Goal: Find contact information: Obtain details needed to contact an individual or organization

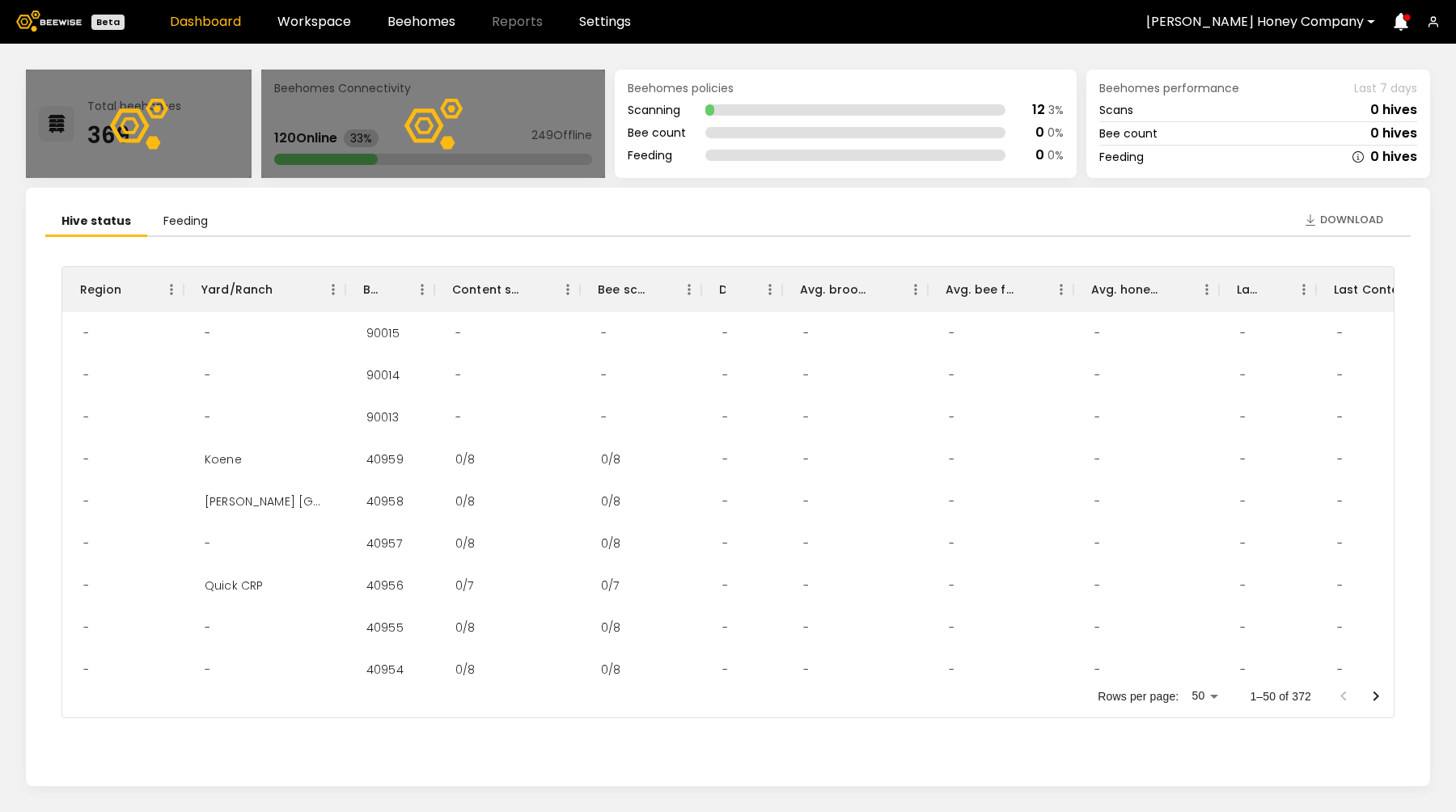
click at [307, 32] on header "Beta Dashboard Workspace Beehomes Reports Settings [PERSON_NAME] Honey Company" at bounding box center [728, 22] width 1456 height 44
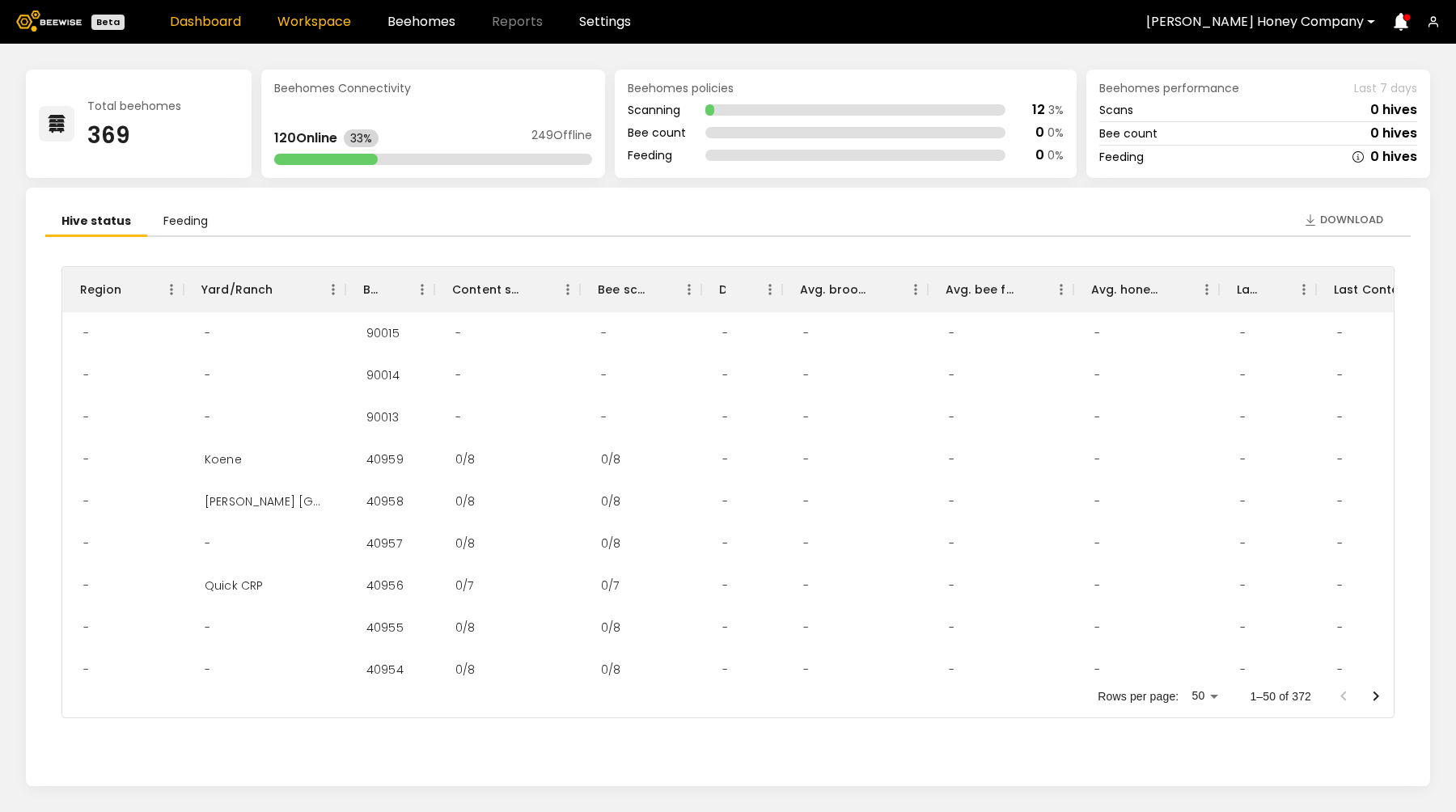
click at [305, 17] on link "Workspace" at bounding box center [314, 22] width 74 height 13
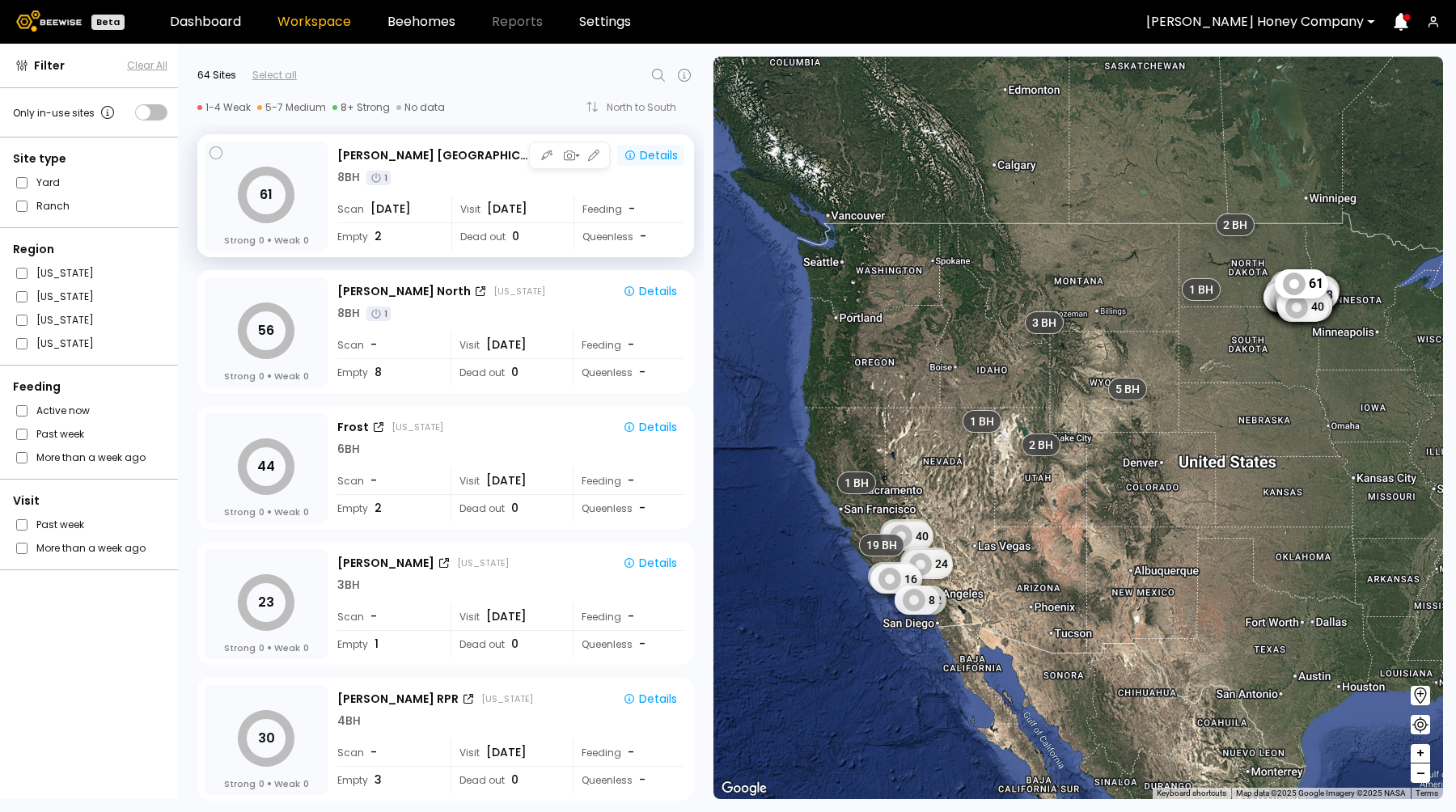
click at [655, 159] on div "Details" at bounding box center [650, 156] width 54 height 15
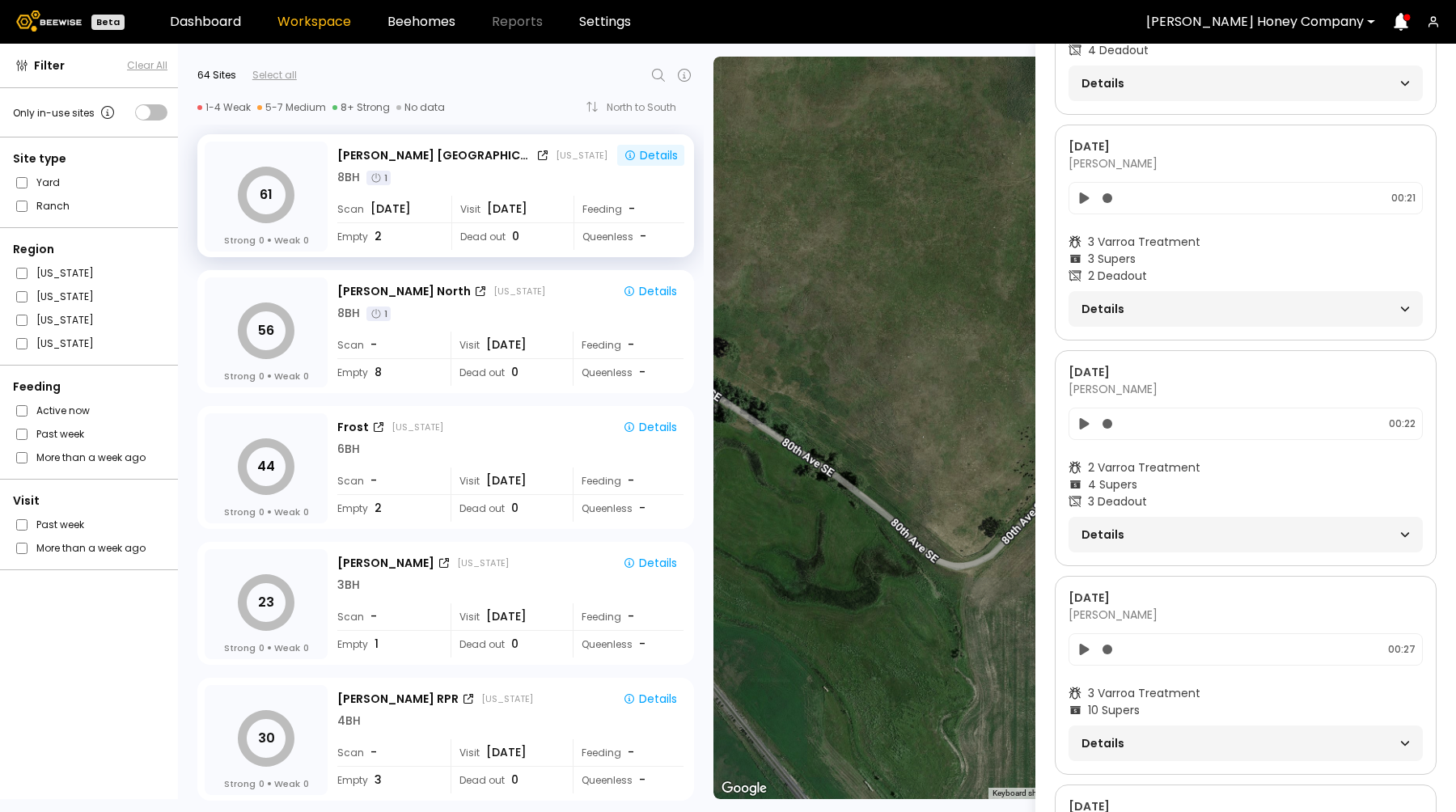
scroll to position [725, 0]
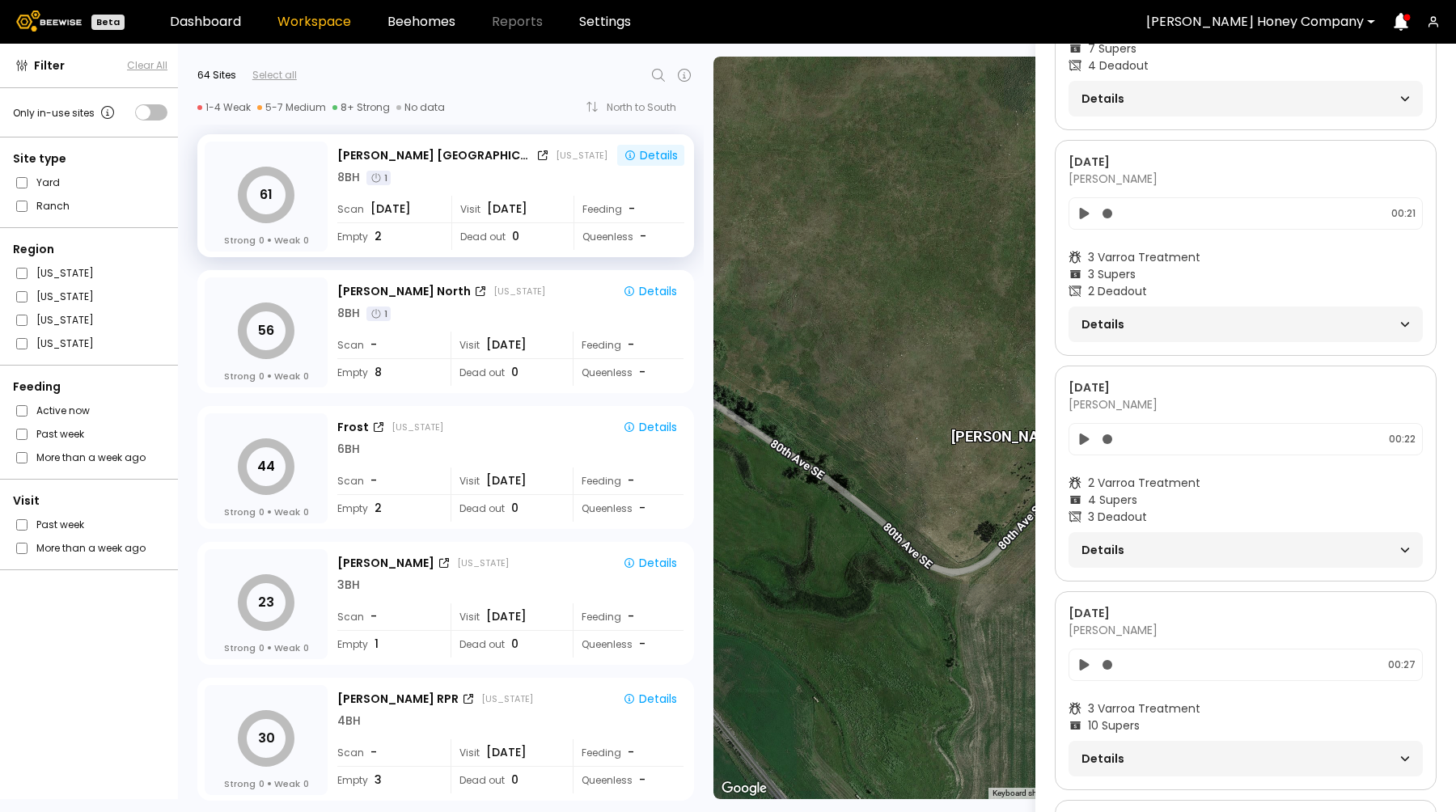
click at [1143, 320] on span "Details" at bounding box center [1163, 324] width 164 height 22
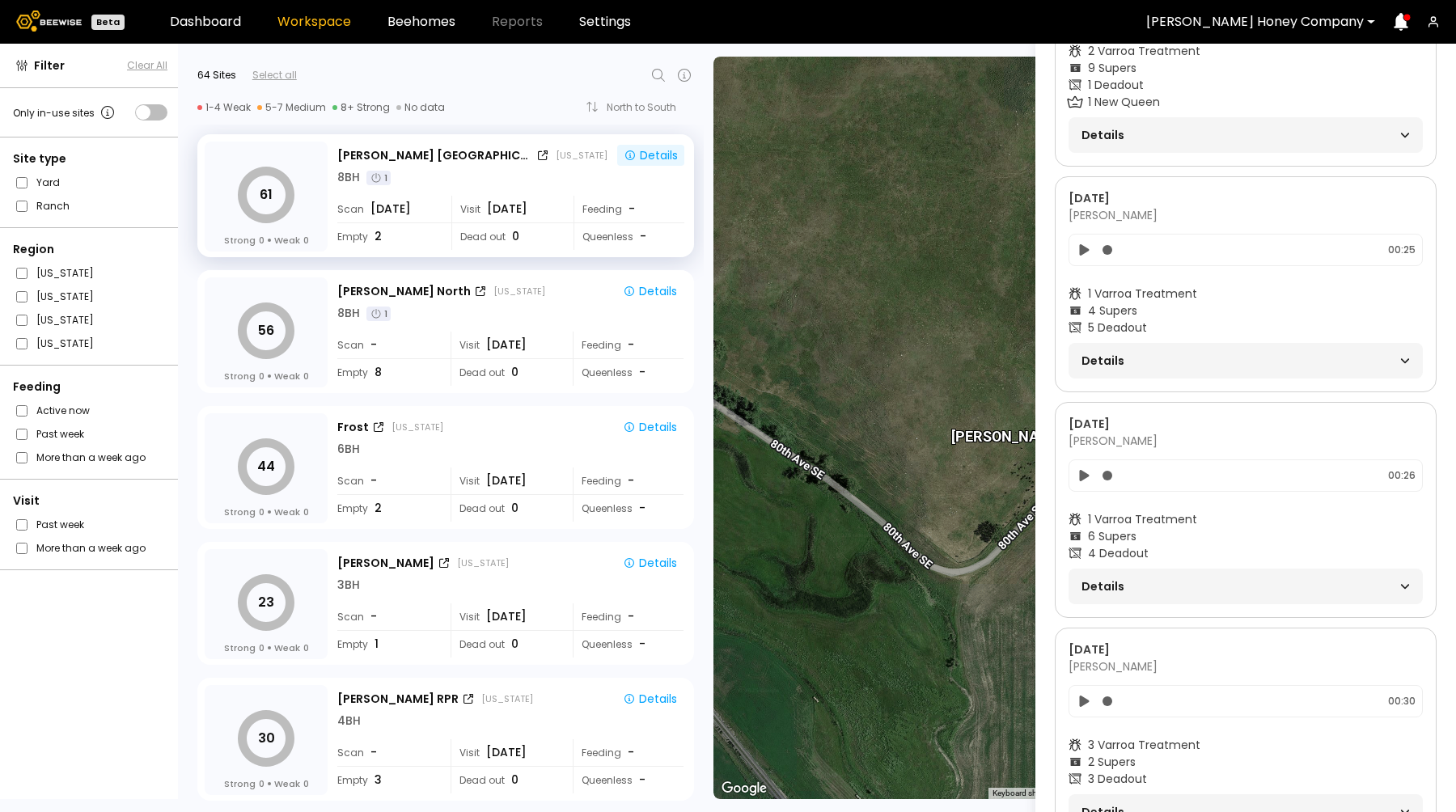
scroll to position [1685, 0]
click at [1189, 578] on span "Details" at bounding box center [1163, 585] width 164 height 22
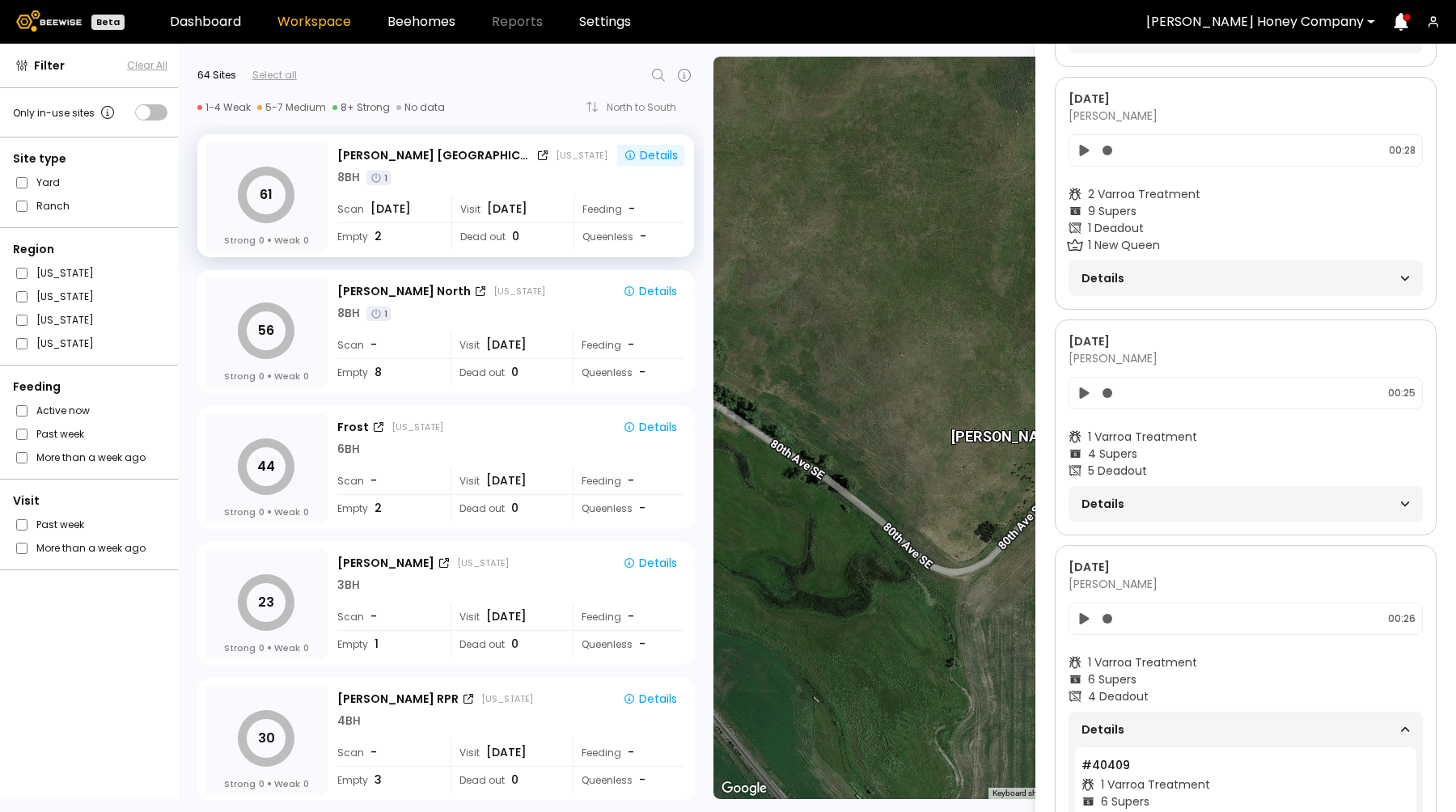
scroll to position [1437, 0]
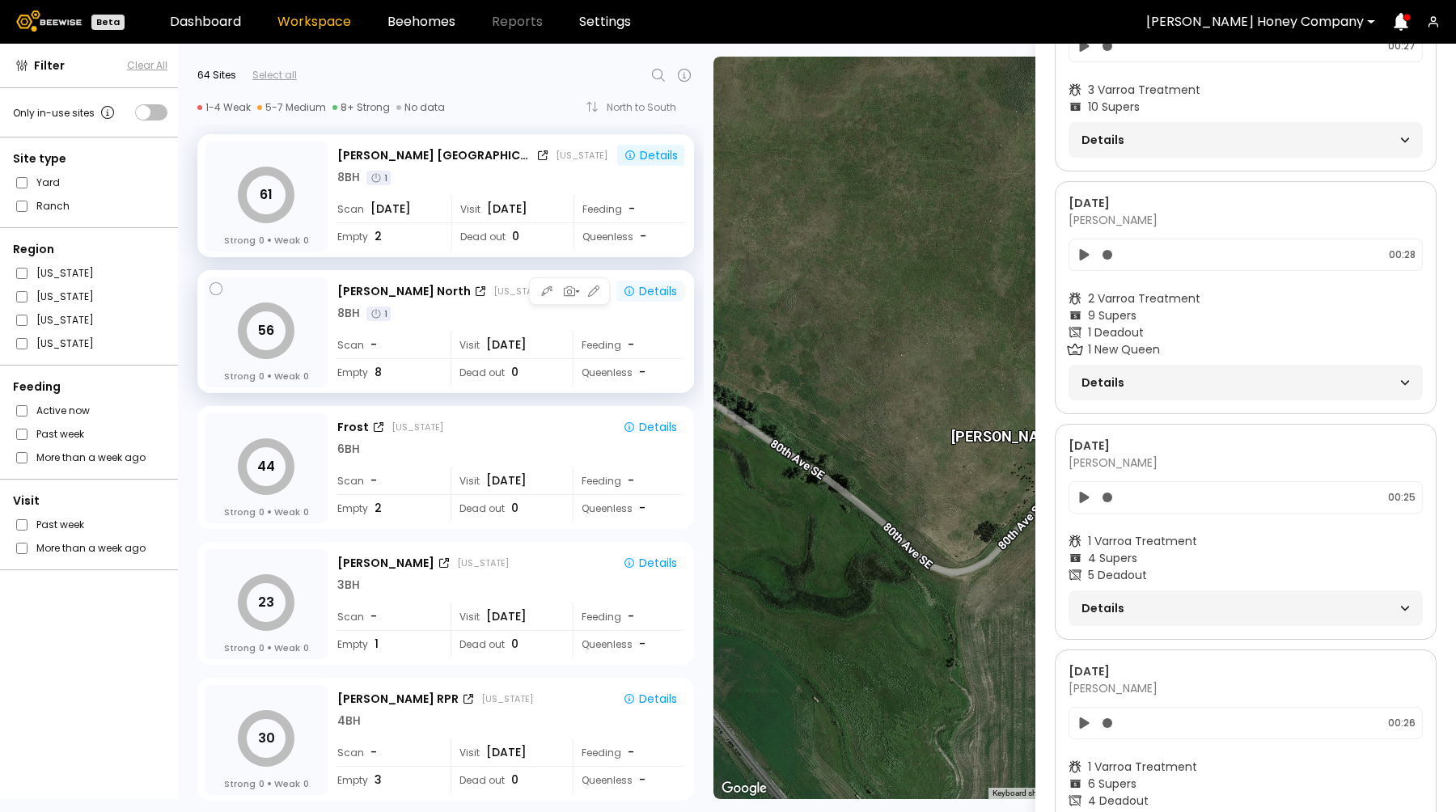
click at [646, 289] on div "Details" at bounding box center [649, 292] width 54 height 15
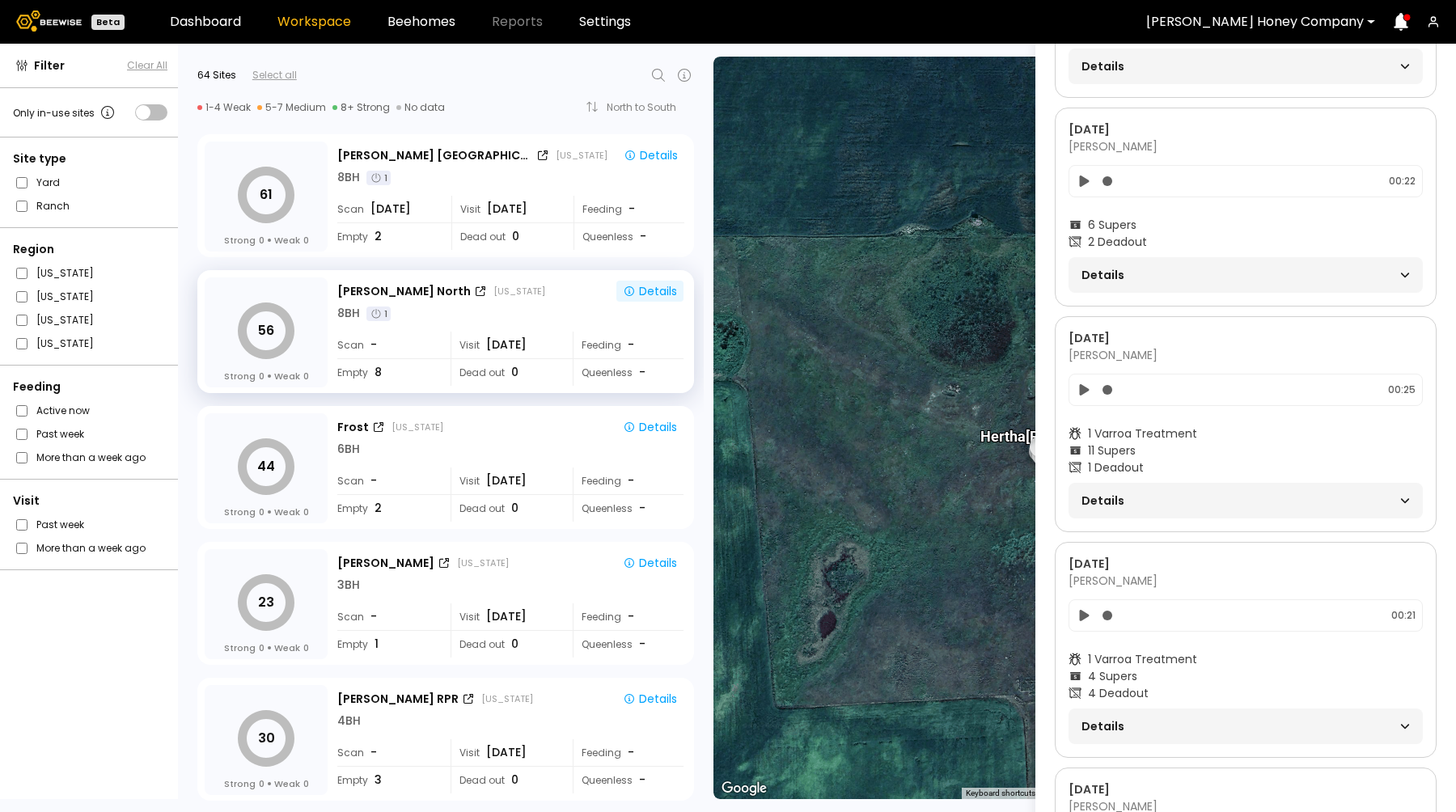
scroll to position [1891, 0]
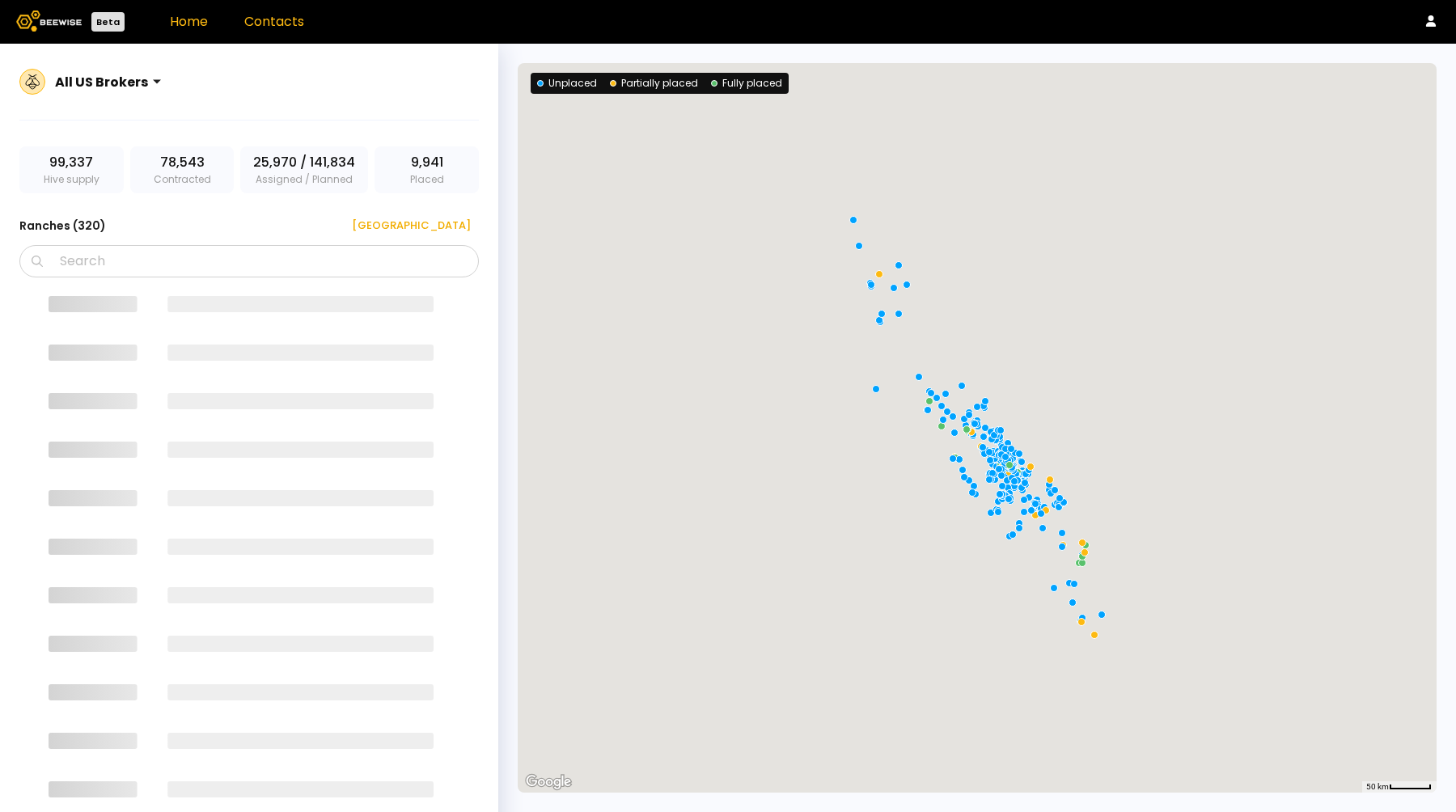
click at [273, 24] on link "Contacts" at bounding box center [274, 22] width 60 height 18
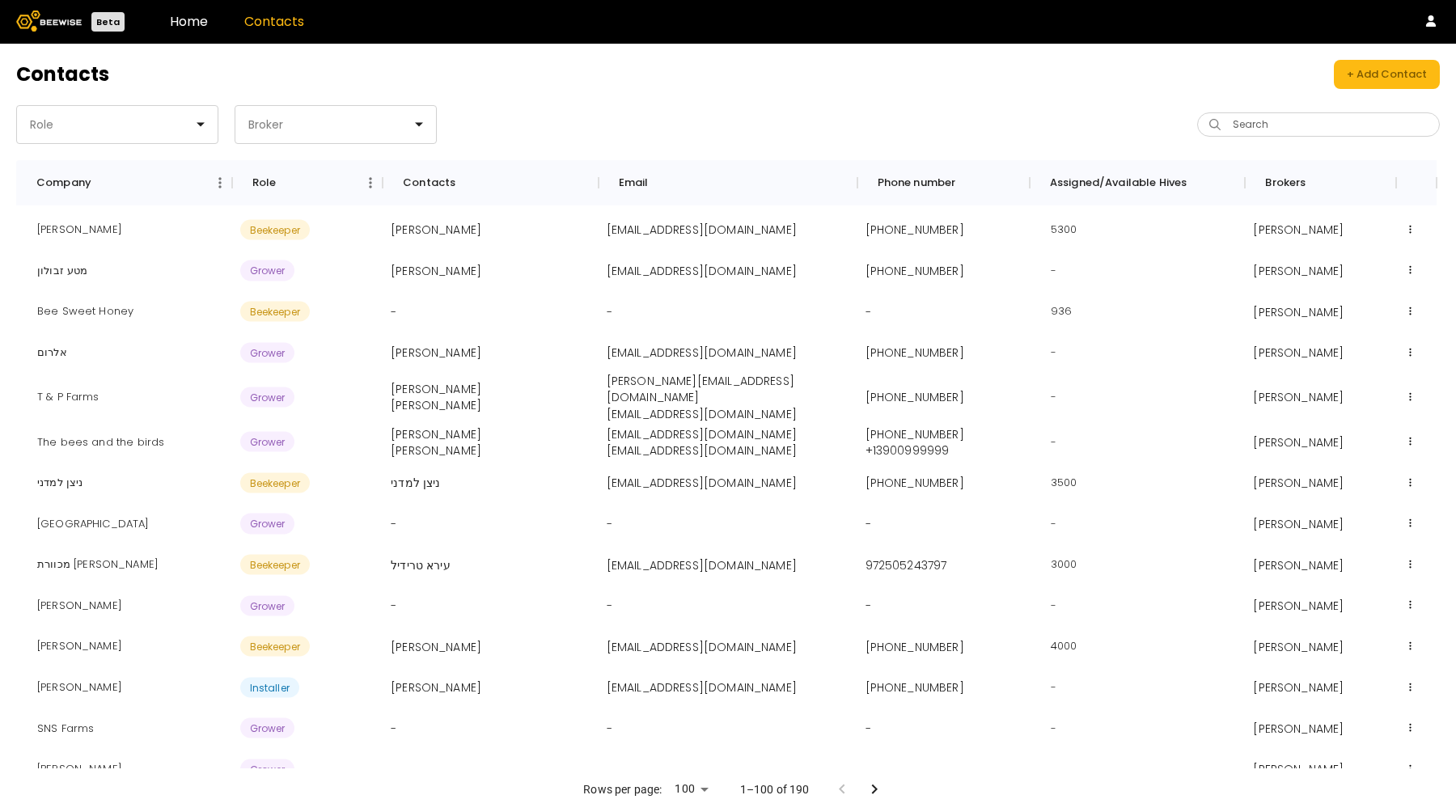
scroll to position [6129, 0]
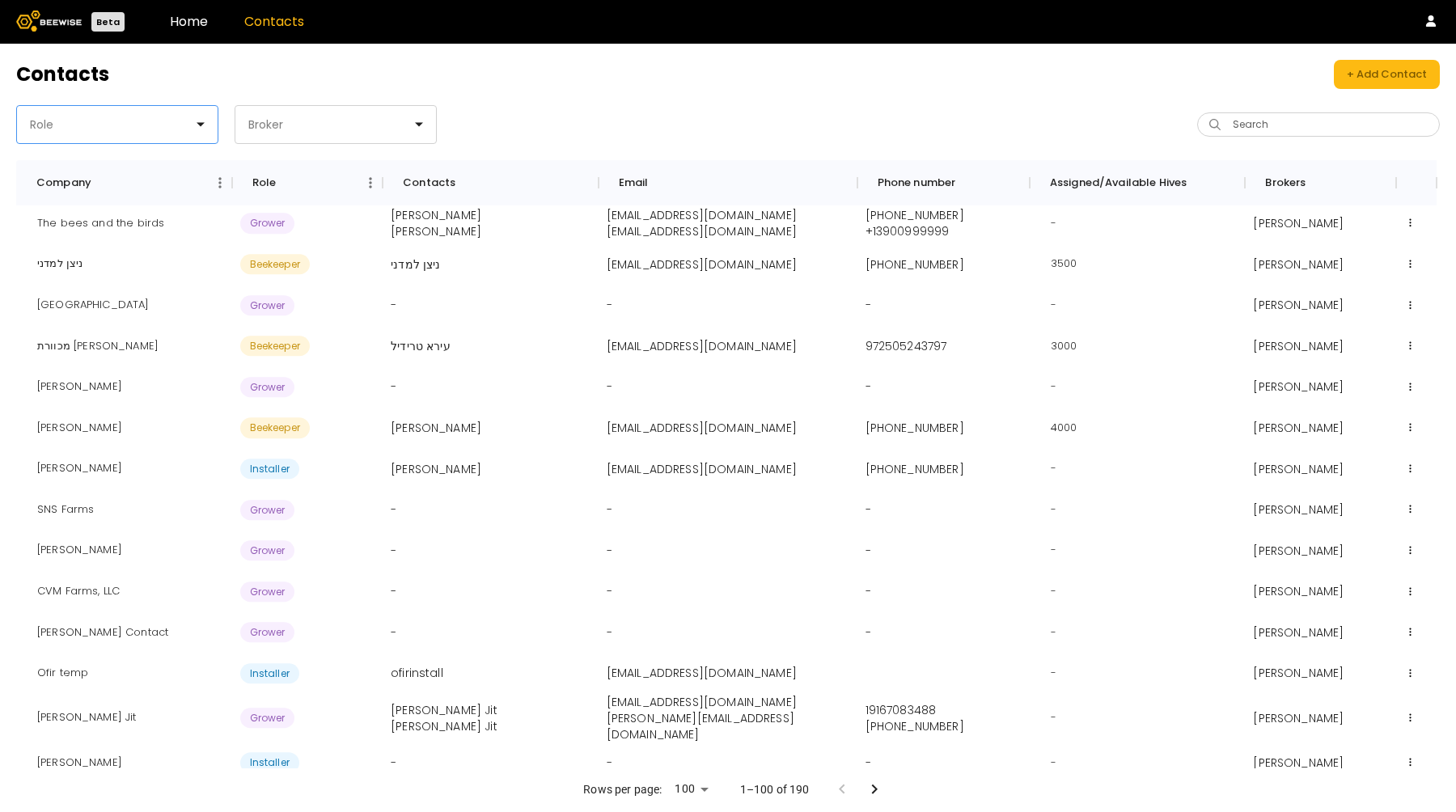
click at [136, 115] on div "Role" at bounding box center [110, 124] width 187 height 37
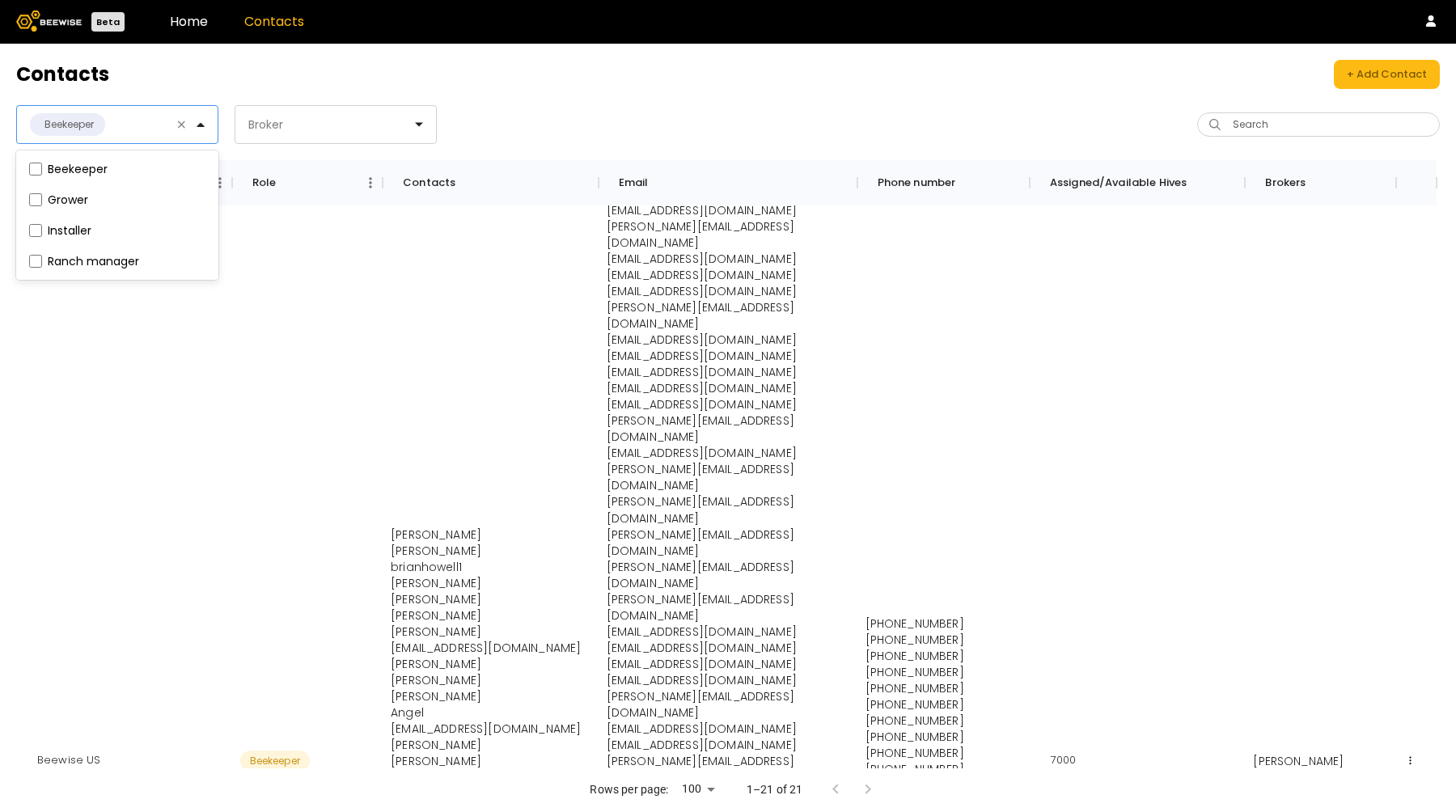
scroll to position [2859, 0]
click at [554, 77] on header "Contacts + Add Contact" at bounding box center [728, 74] width 1424 height 29
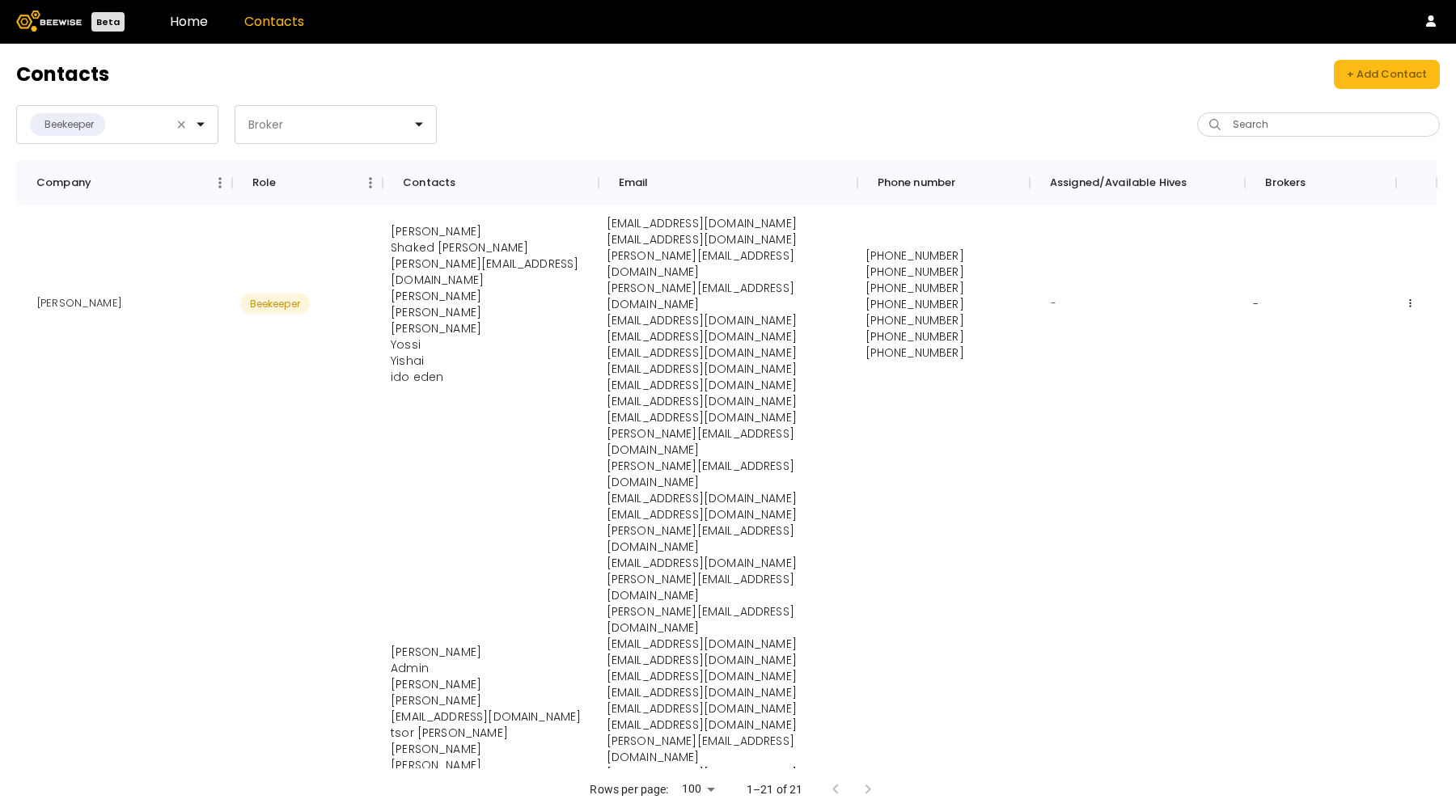
scroll to position [0, 0]
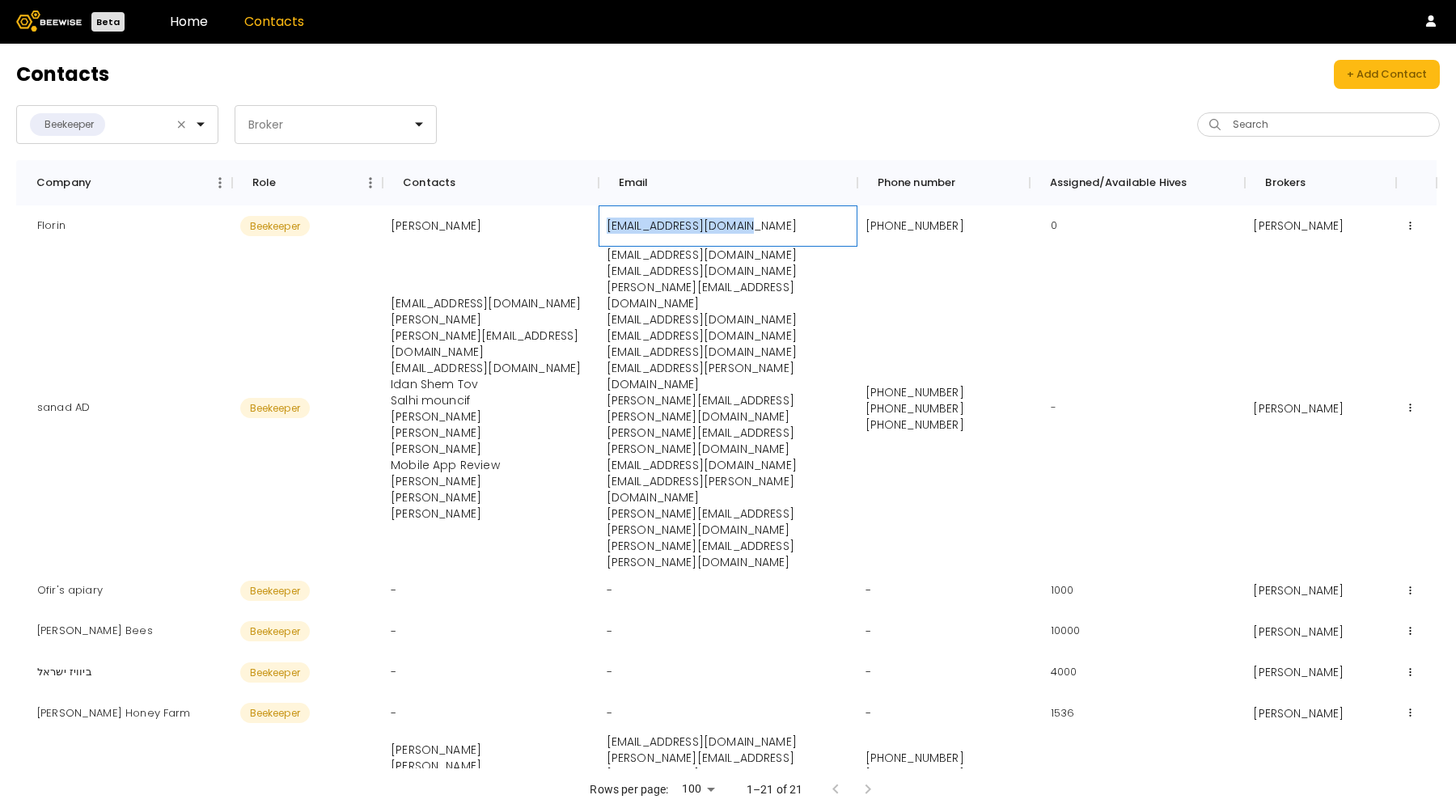
drag, startPoint x: 603, startPoint y: 224, endPoint x: 821, endPoint y: 225, distance: 218.0
click at [821, 225] on div "florin94lenu@yahoo.com" at bounding box center [728, 226] width 259 height 41
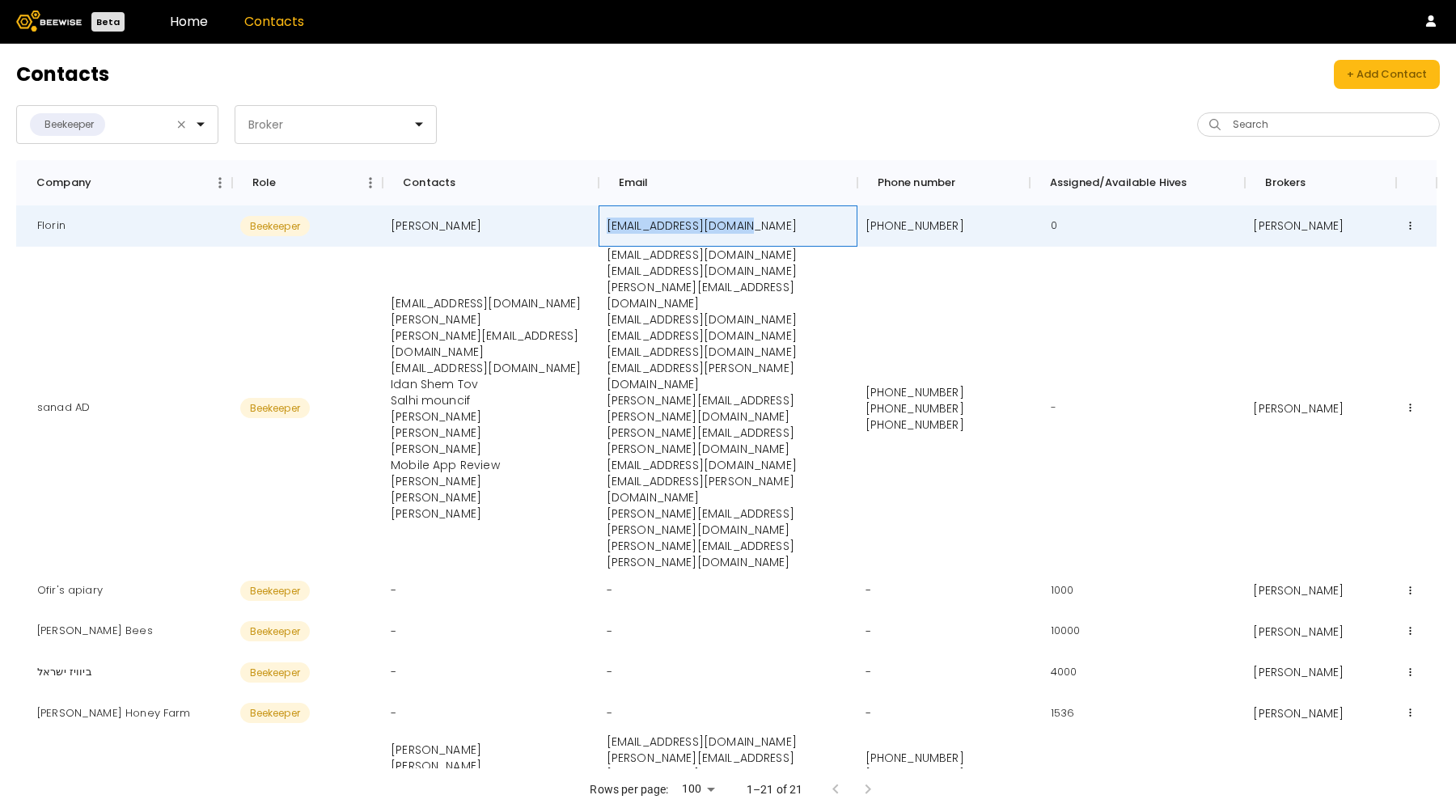
copy p "[EMAIL_ADDRESS][DOMAIN_NAME]"
click at [675, 128] on div "Beekeeper Broker" at bounding box center [372, 124] width 712 height 39
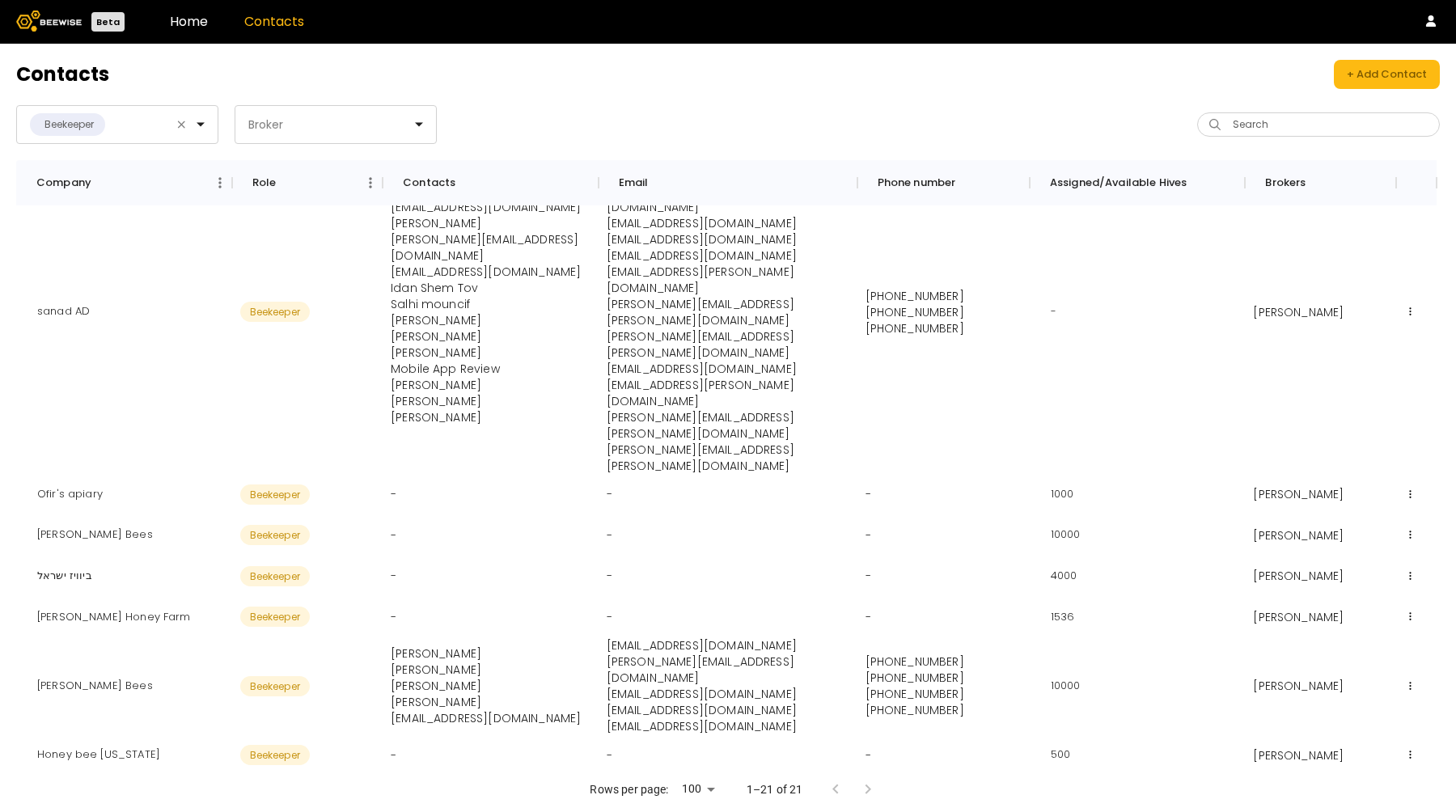
scroll to position [98, 0]
drag, startPoint x: 723, startPoint y: 529, endPoint x: 607, endPoint y: 529, distance: 116.0
click at [607, 636] on p "shlomki@beewise.ag" at bounding box center [728, 644] width 243 height 17
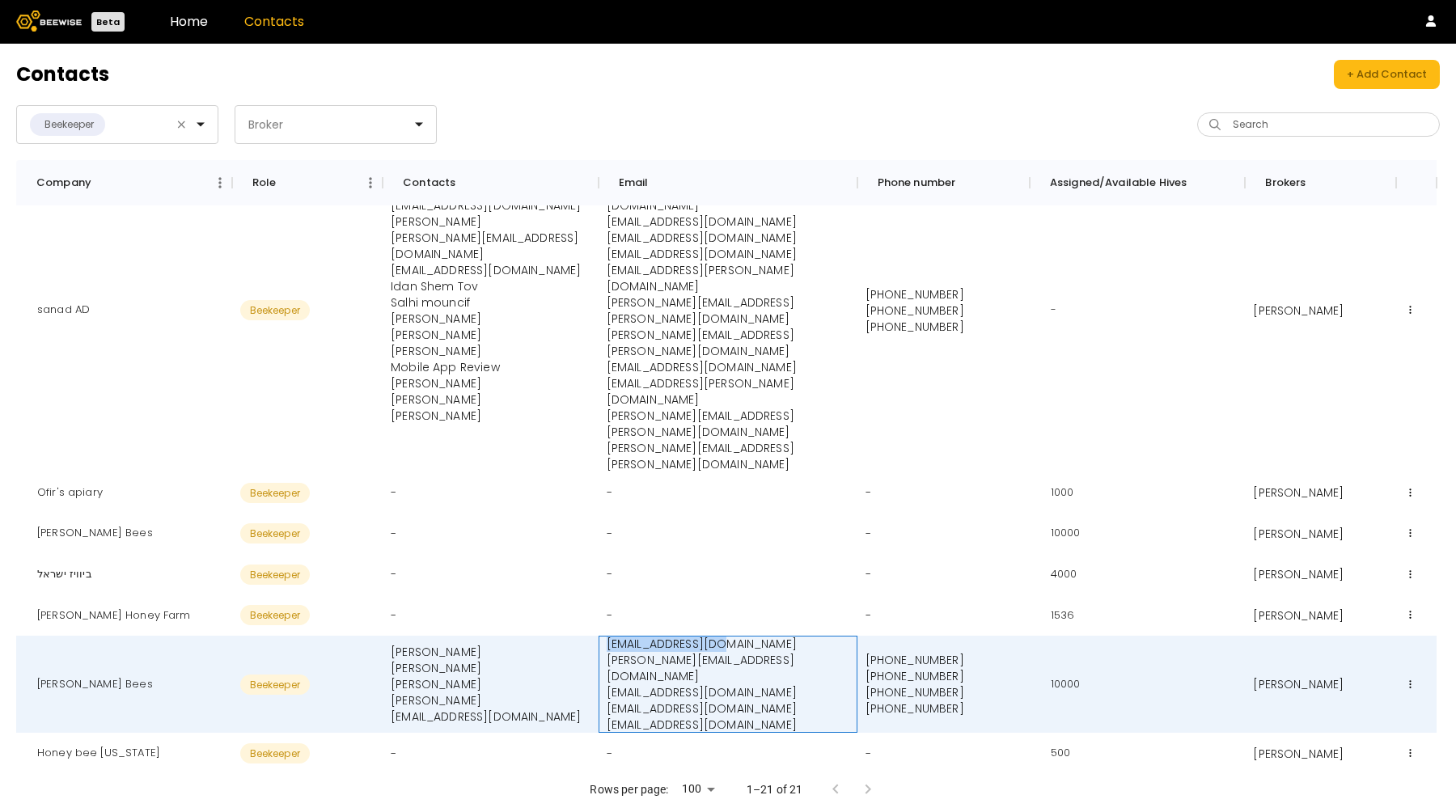
copy p "shlomki@beewise.ag"
drag, startPoint x: 728, startPoint y: 547, endPoint x: 605, endPoint y: 545, distance: 123.0
click at [605, 636] on div "shlomki@beewise.ag john@beewise.ag nir@beewise.ag jcardenas@unal.edu.co sahar@b…" at bounding box center [728, 684] width 259 height 97
copy p "john@beewise.ag"
drag, startPoint x: 762, startPoint y: 578, endPoint x: 603, endPoint y: 579, distance: 159.0
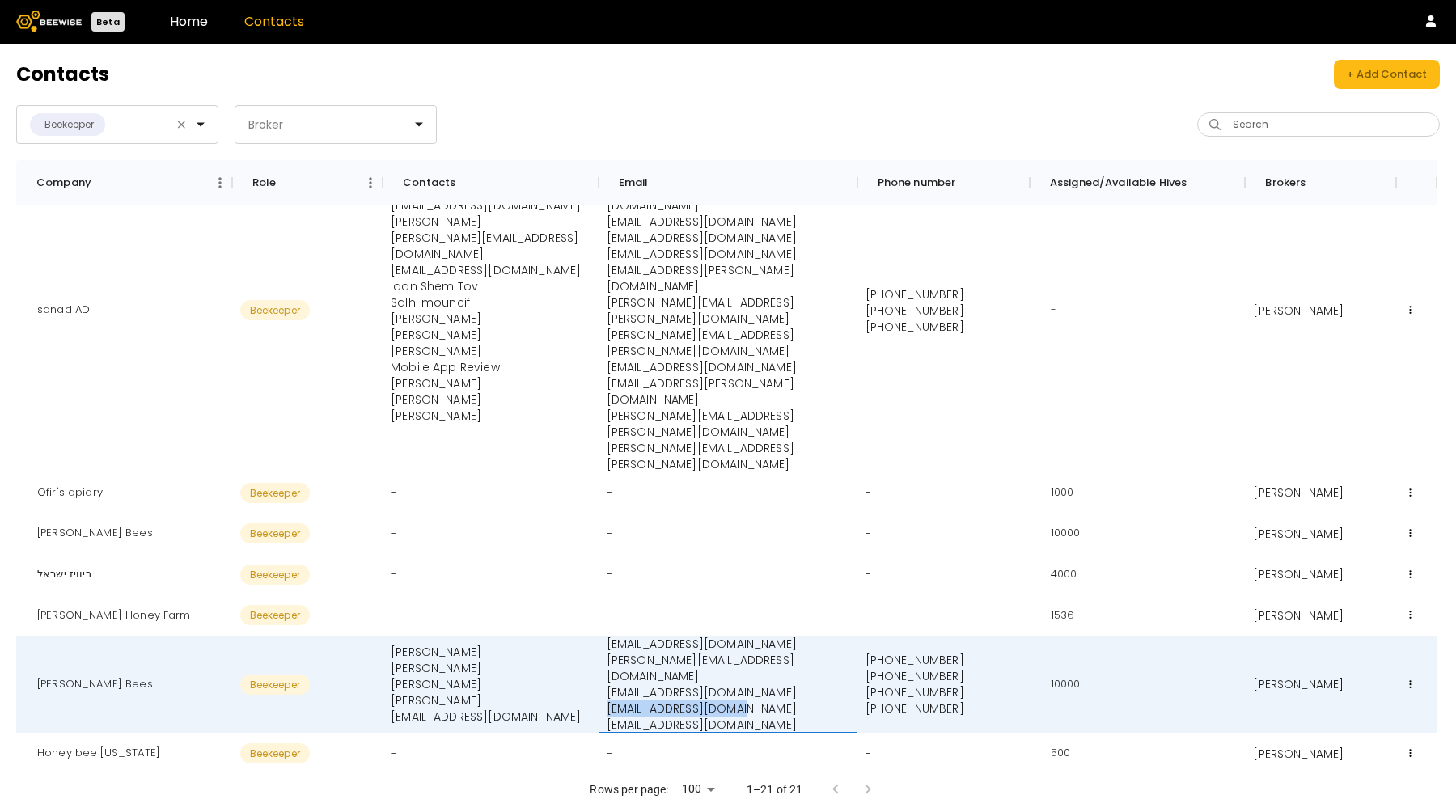
click at [603, 636] on div "shlomki@beewise.ag john@beewise.ag nir@beewise.ag jcardenas@unal.edu.co sahar@b…" at bounding box center [728, 684] width 259 height 97
copy p "jcardenas@unal.edu.co"
drag, startPoint x: 725, startPoint y: 595, endPoint x: 602, endPoint y: 594, distance: 123.0
click at [602, 636] on div "shlomki@beewise.ag john@beewise.ag nir@beewise.ag jcardenas@unal.edu.co sahar@b…" at bounding box center [728, 684] width 259 height 97
copy p "sahar@beewise.ag"
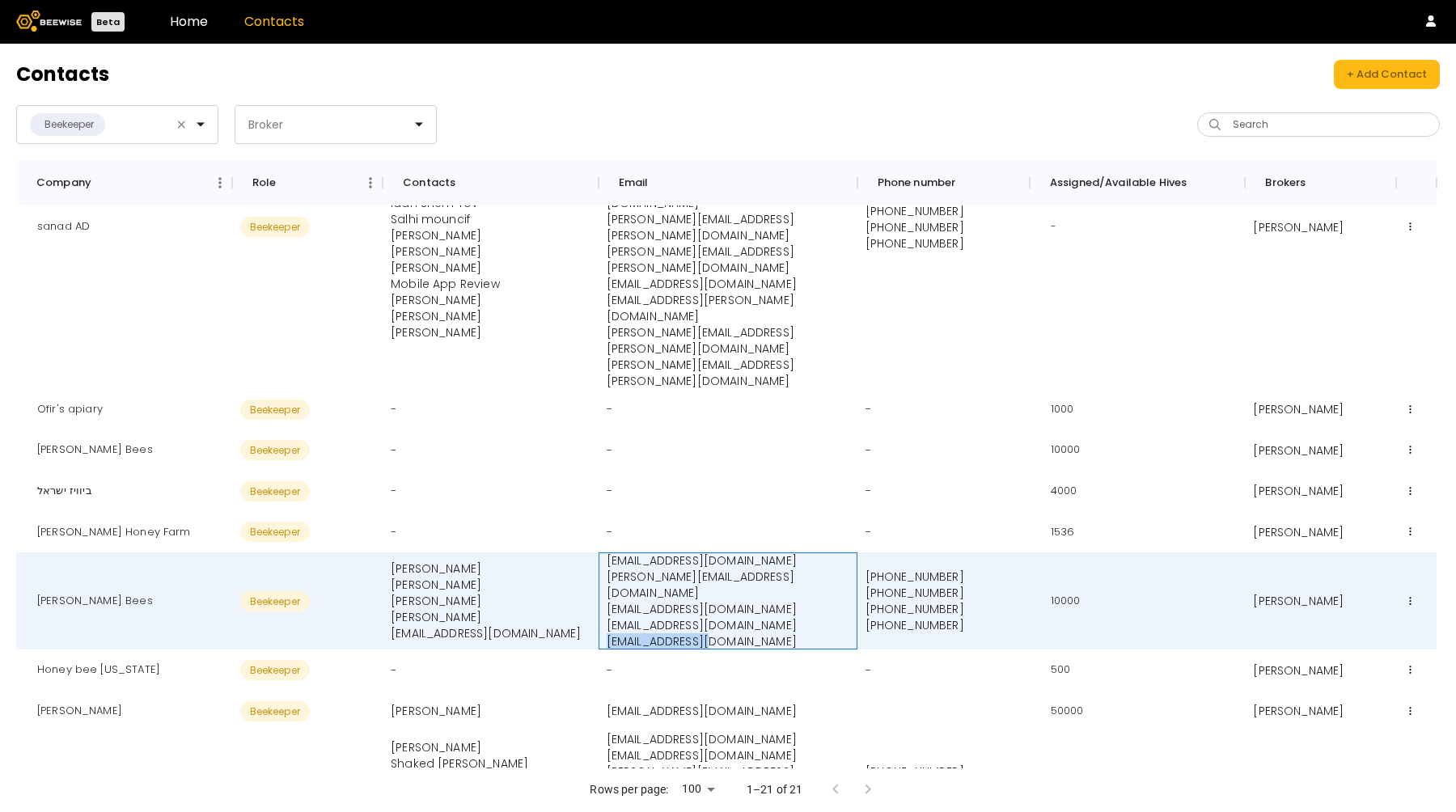
scroll to position [182, 0]
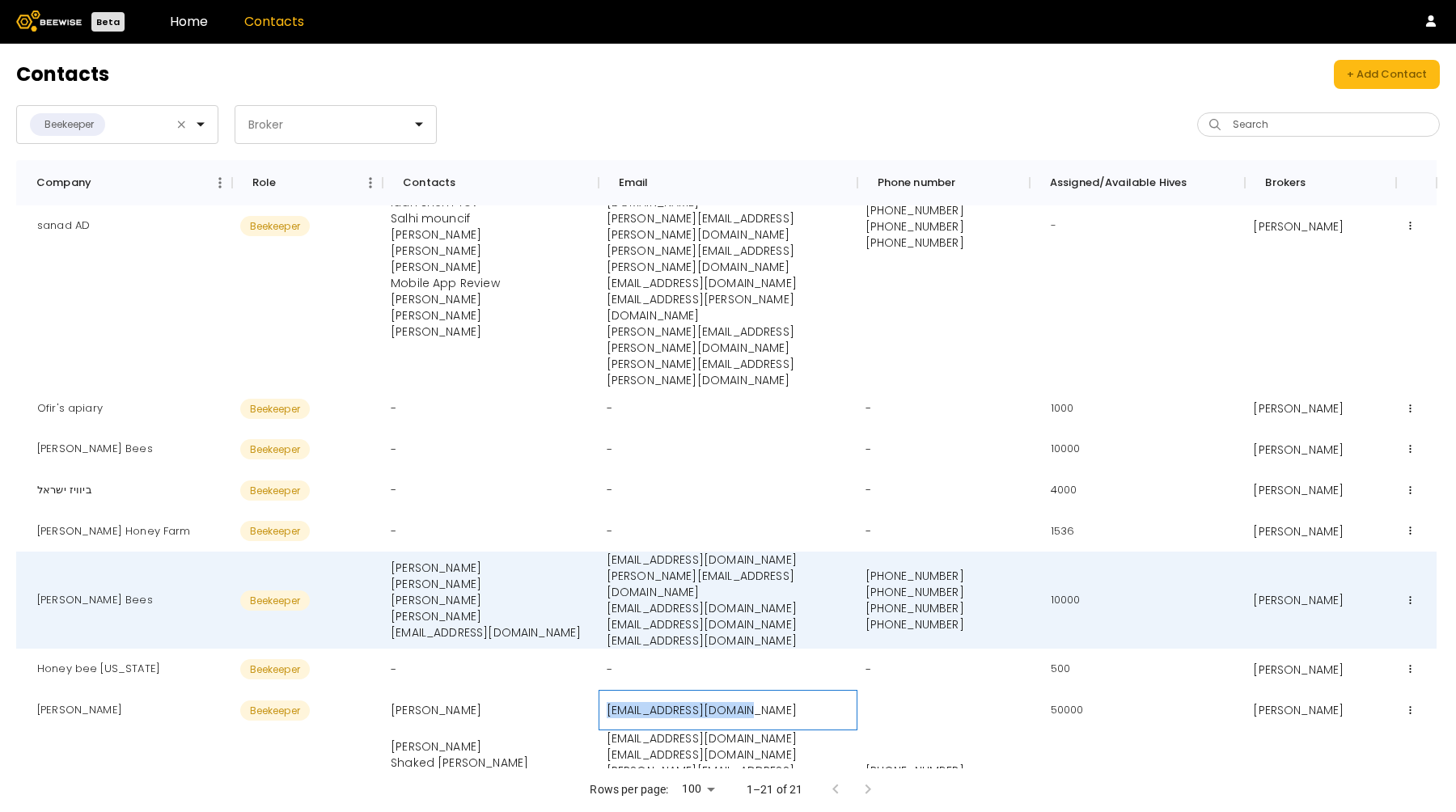
drag, startPoint x: 776, startPoint y: 579, endPoint x: 599, endPoint y: 580, distance: 177.0
click at [599, 689] on div "exchangebees@gmail.com" at bounding box center [728, 710] width 259 height 41
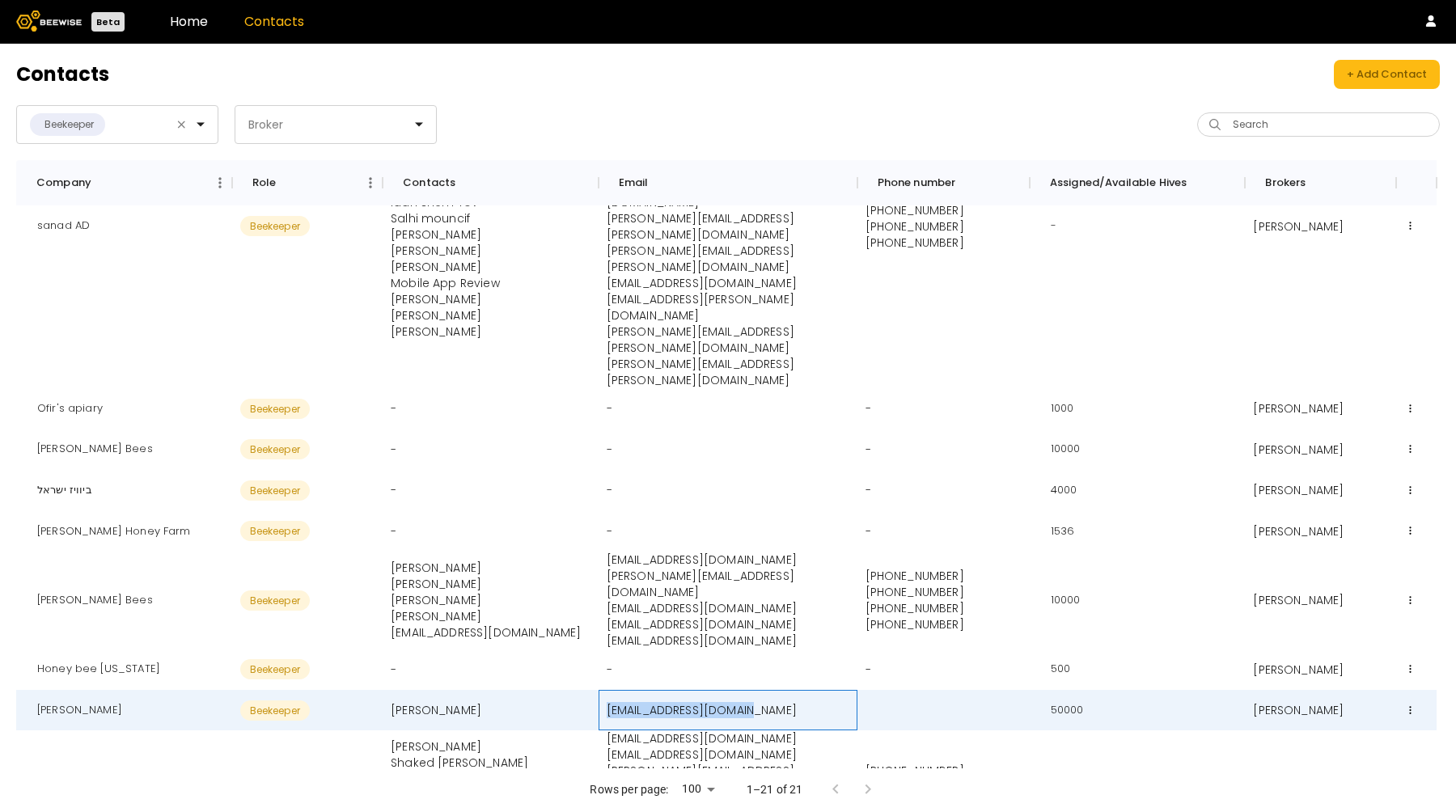
copy p "exchangebees@gmail.com"
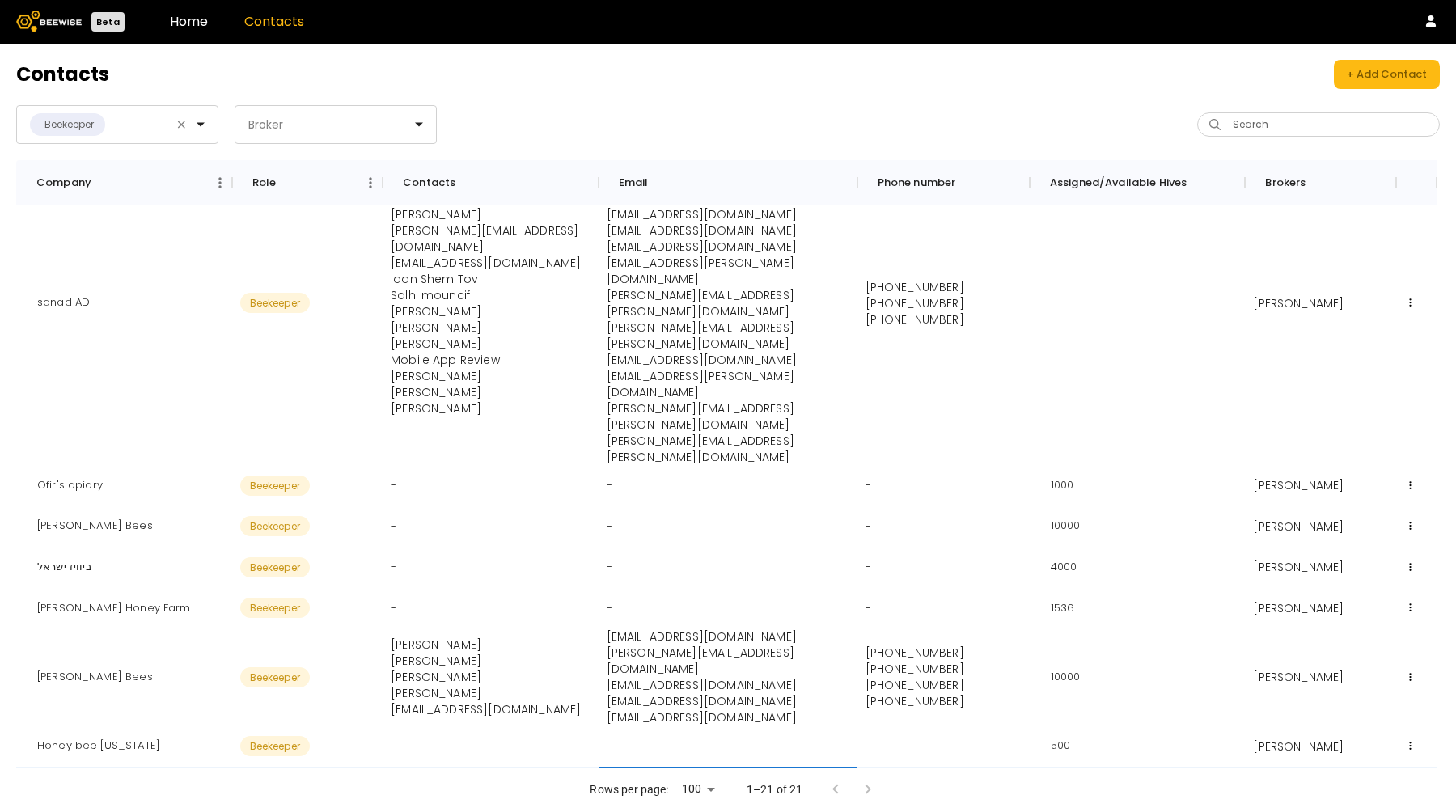
scroll to position [0, 0]
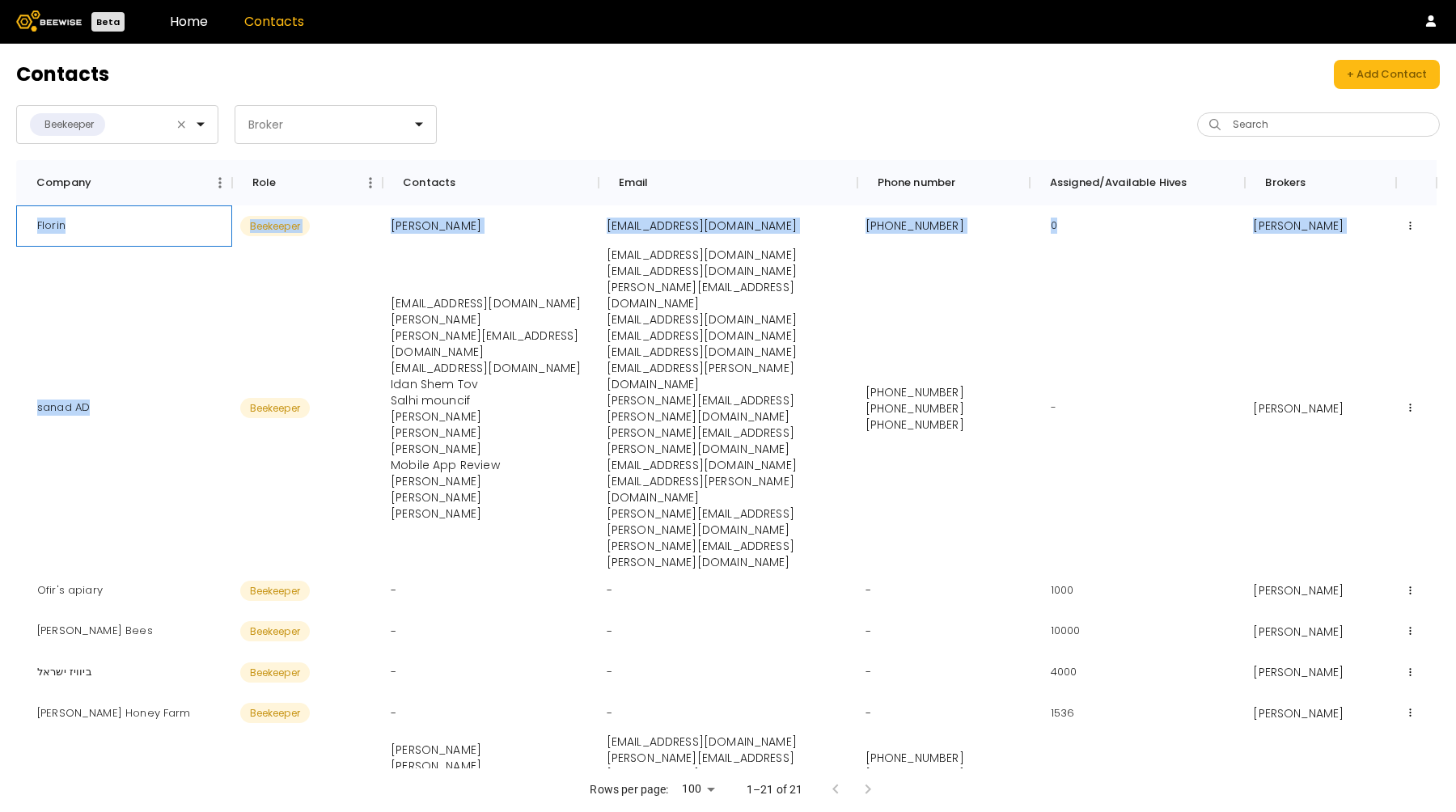
drag, startPoint x: 32, startPoint y: 212, endPoint x: 74, endPoint y: 433, distance: 225.0
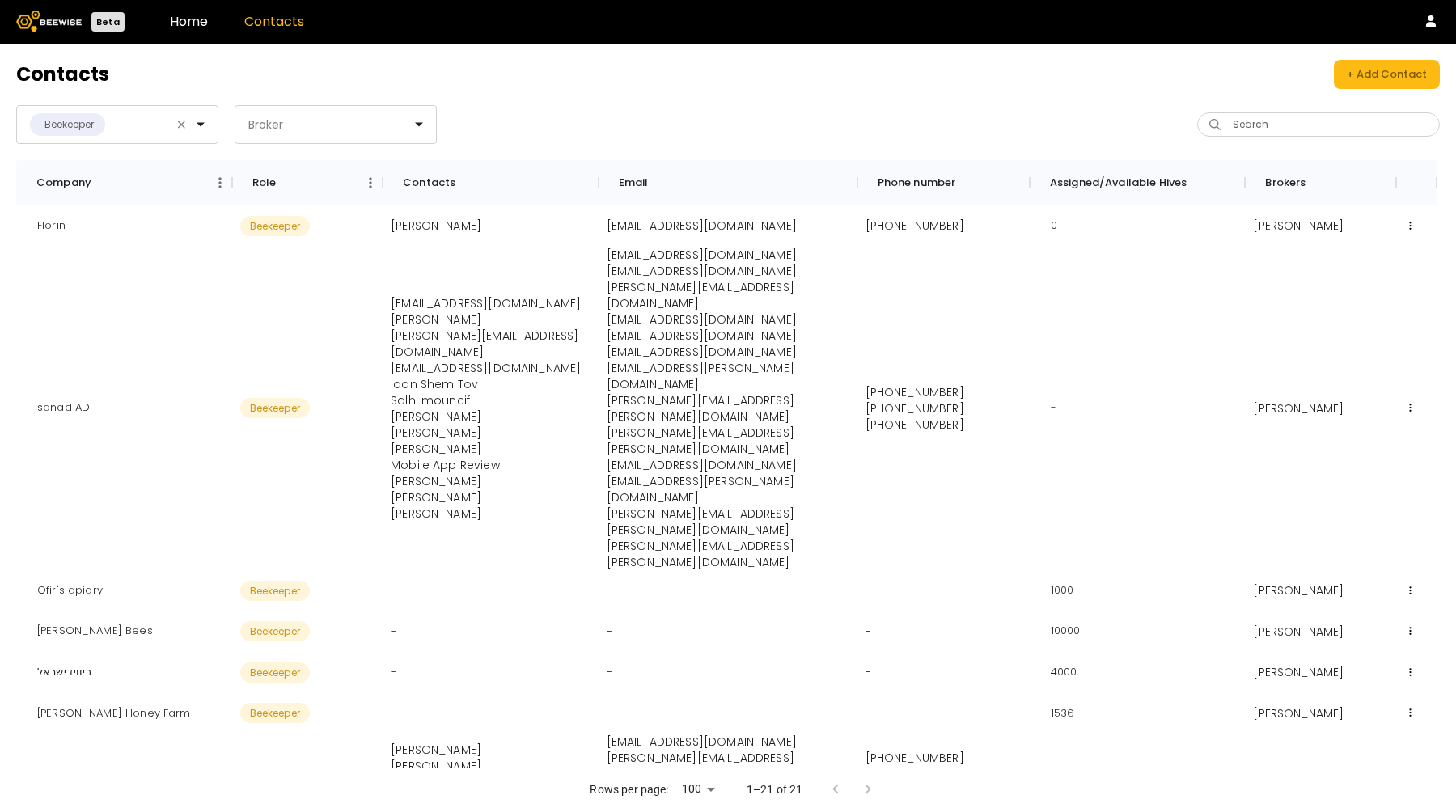
click at [664, 96] on div "Contacts + Add Contact Beekeeper Broker Search Company Role Contacts Email Phon…" at bounding box center [728, 428] width 1456 height 768
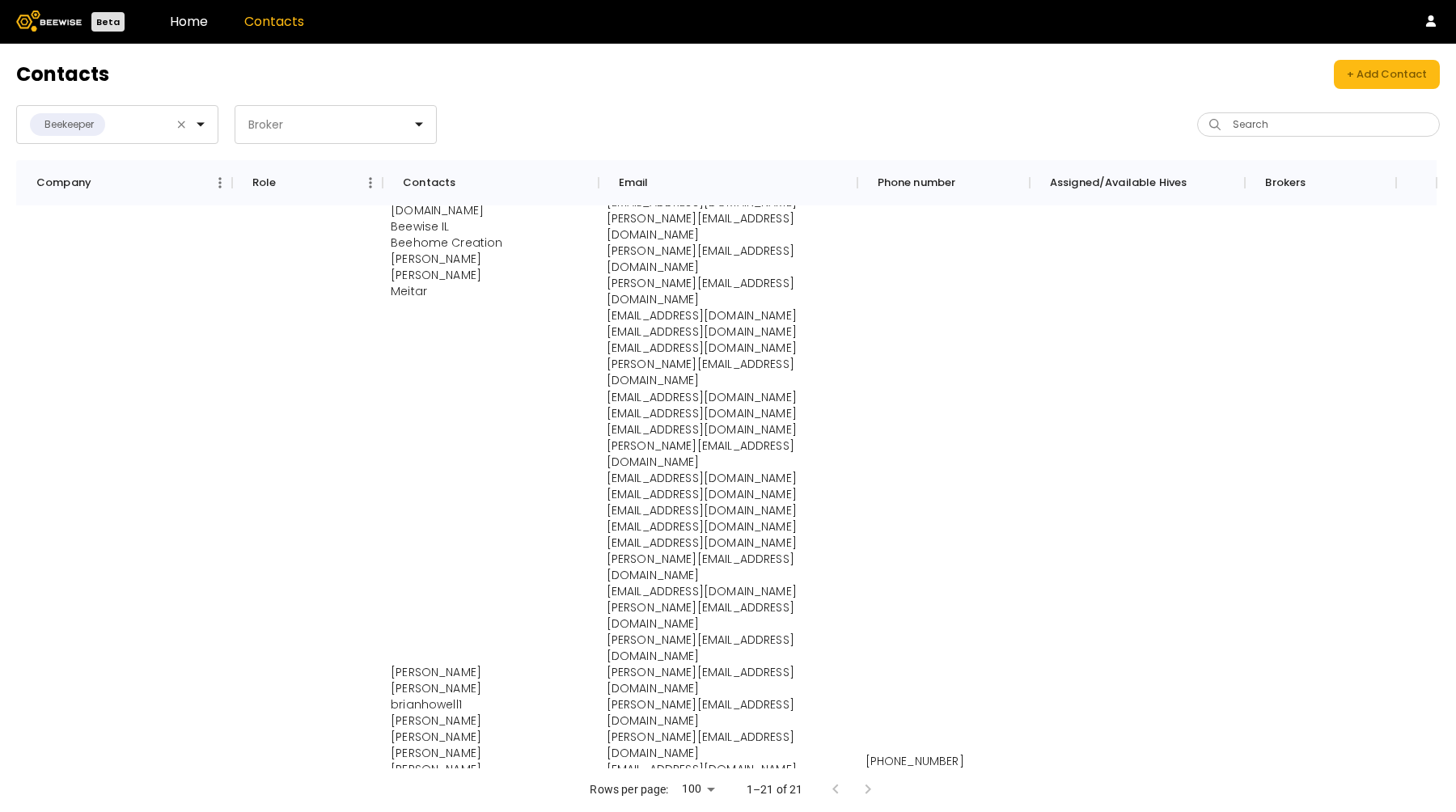
scroll to position [2859, 0]
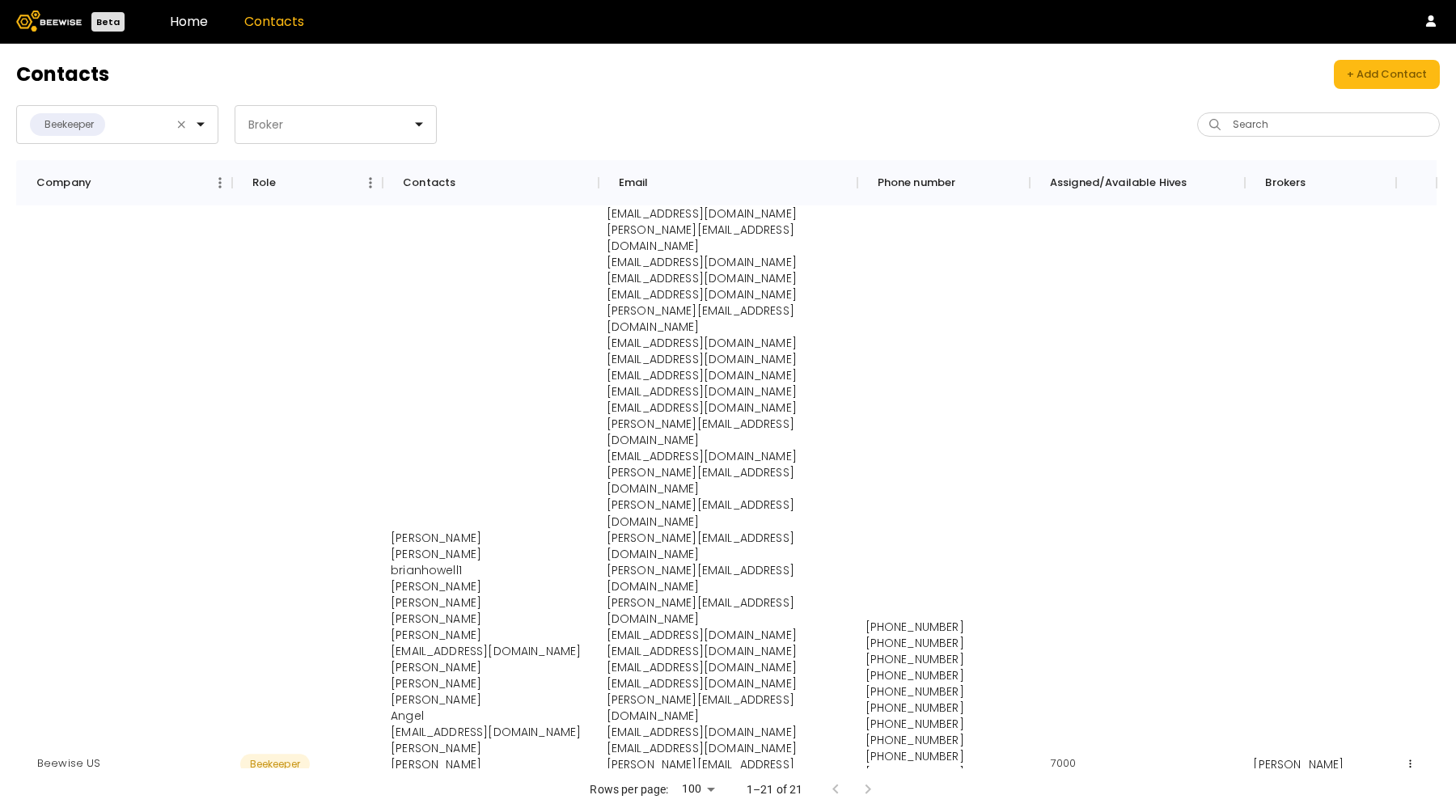
drag, startPoint x: 775, startPoint y: 705, endPoint x: 585, endPoint y: 705, distance: 190.0
copy div "yawitow313@sgatra.com"
drag, startPoint x: 774, startPoint y: 660, endPoint x: 594, endPoint y: 661, distance: 180.0
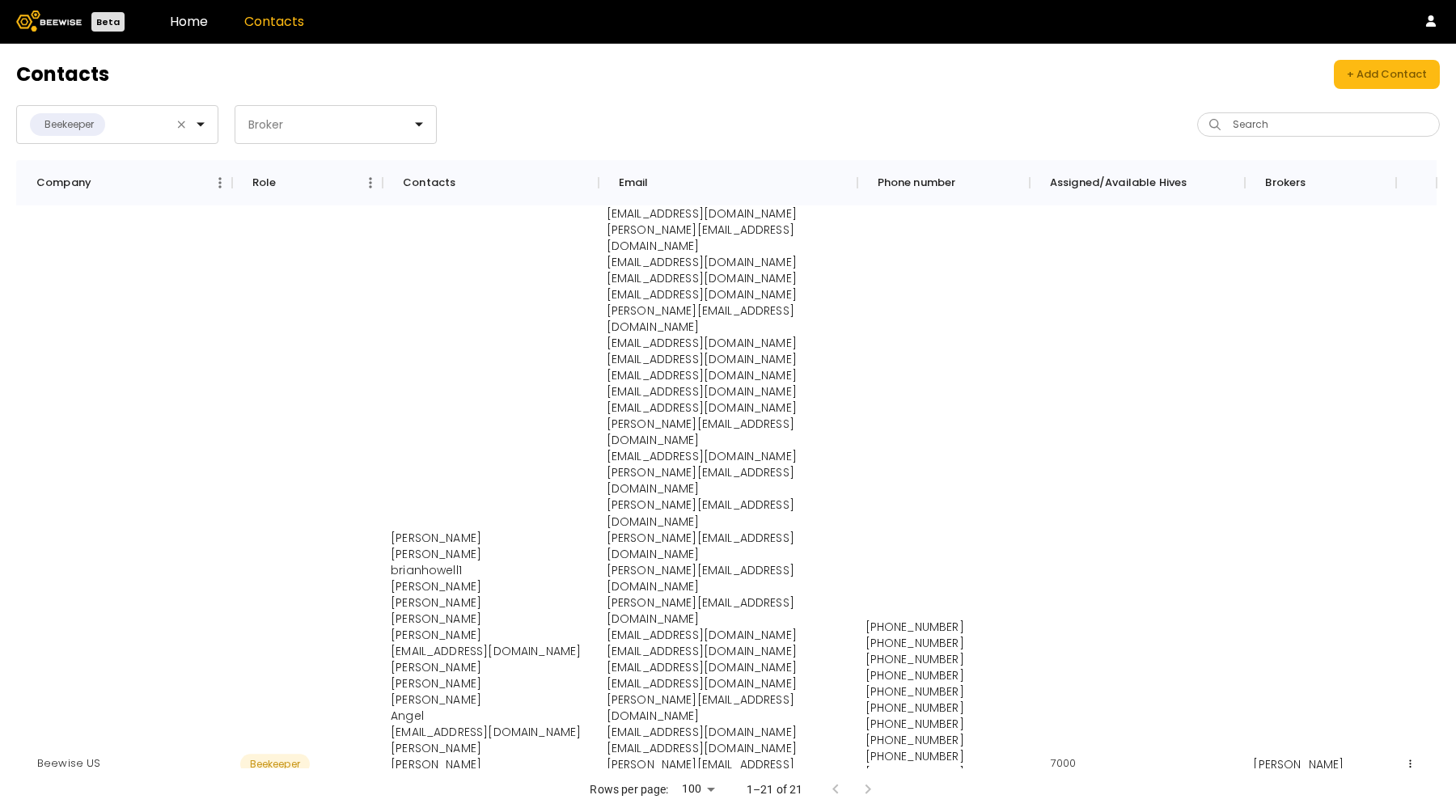
copy div "staff@millerhoneyfarms.com"
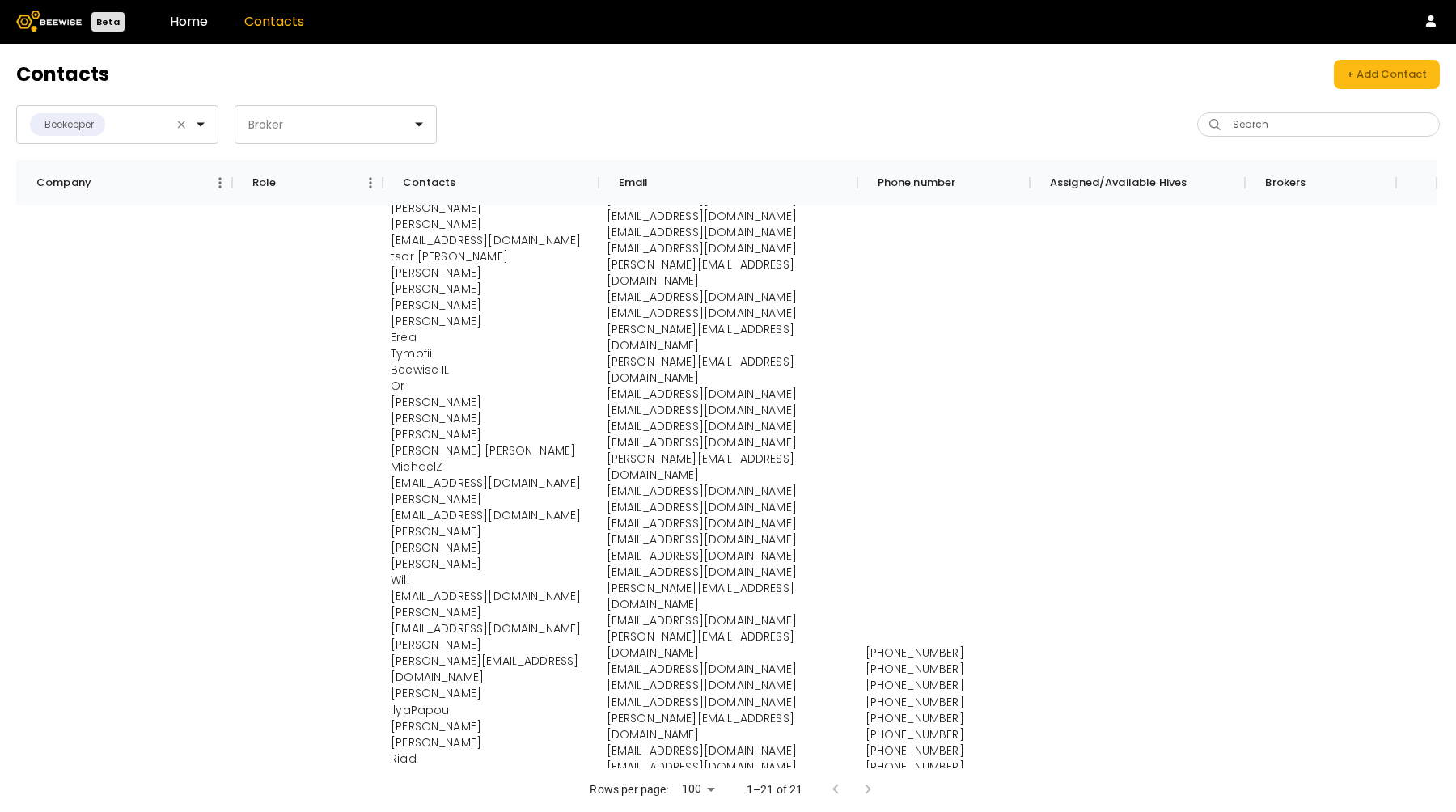
scroll to position [1037, 0]
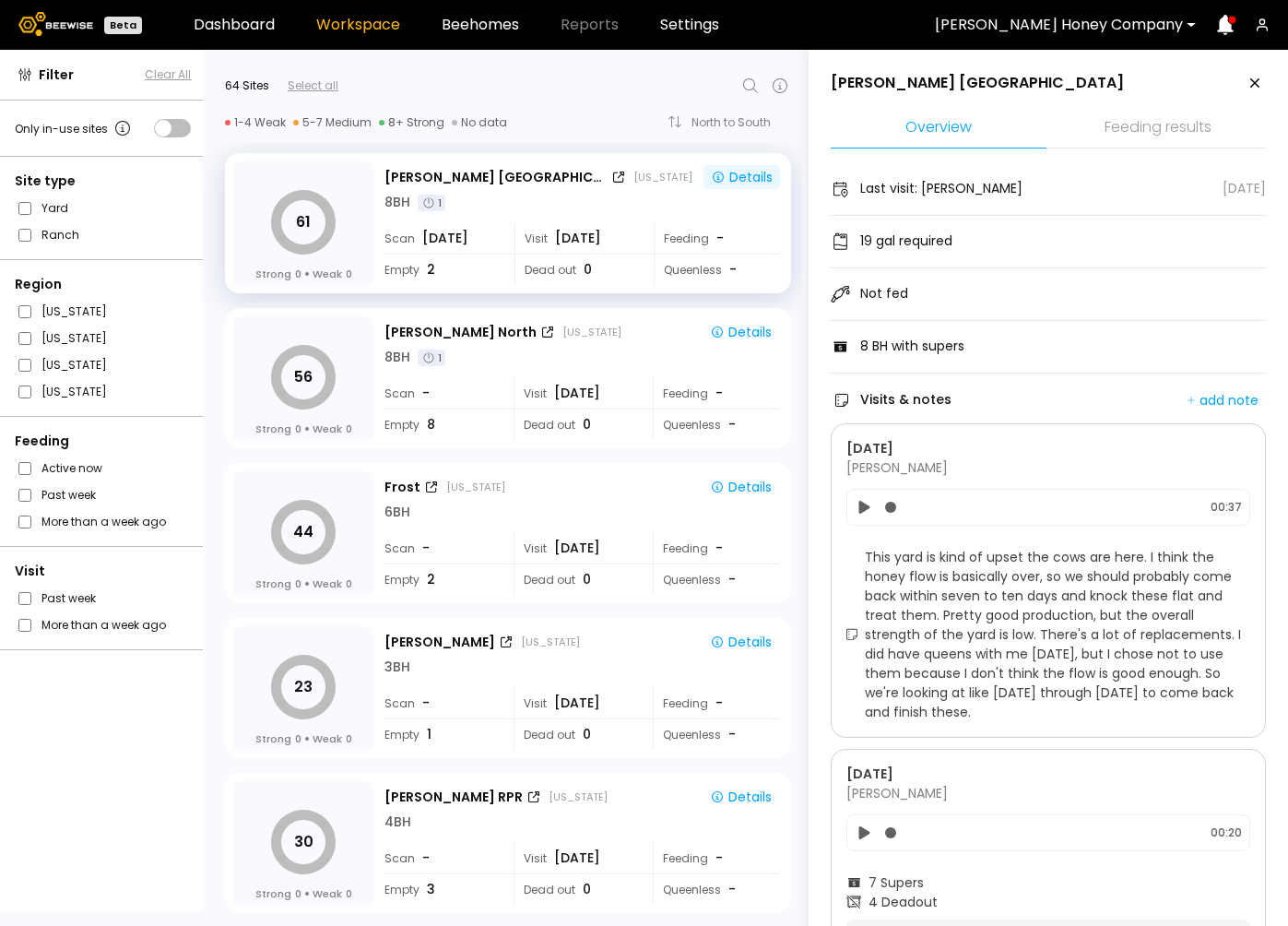
scroll to position [669, 0]
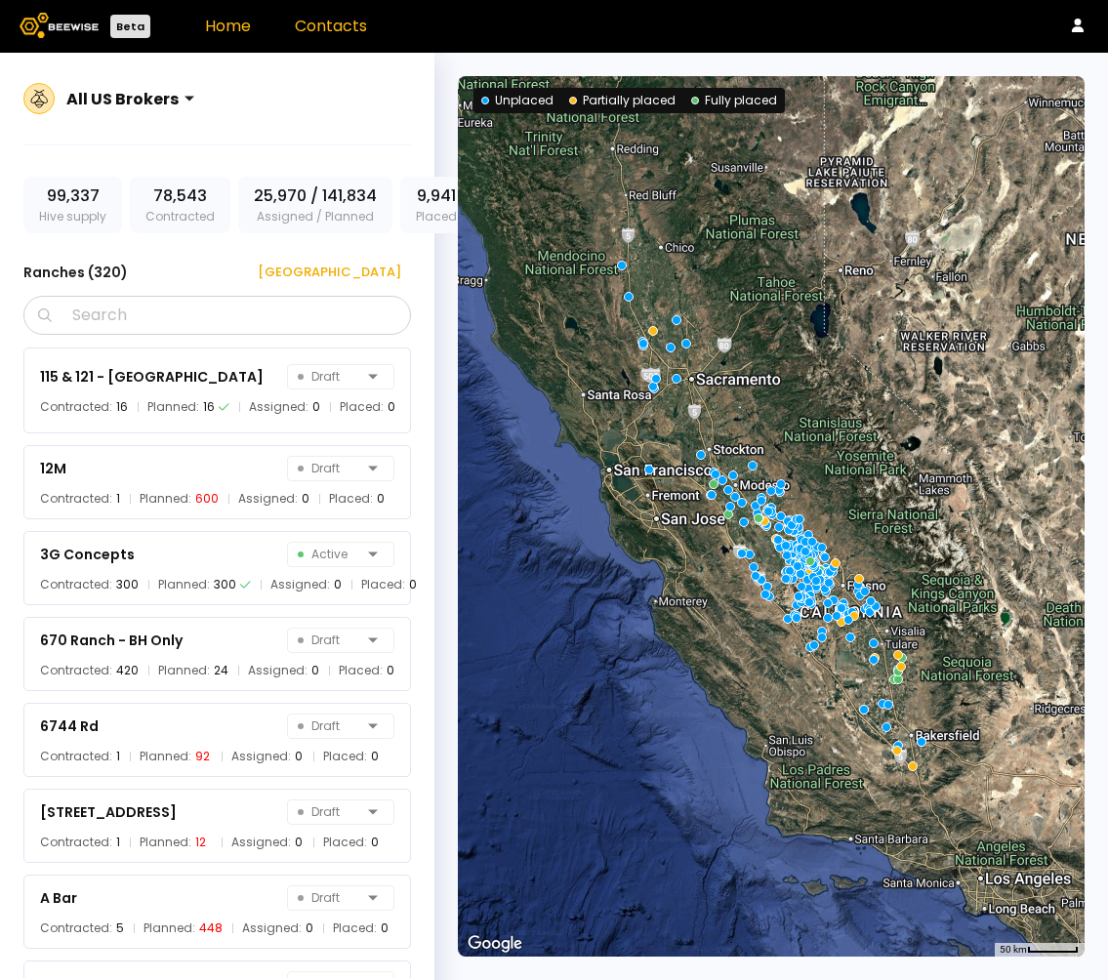
click at [327, 27] on link "Contacts" at bounding box center [331, 26] width 72 height 22
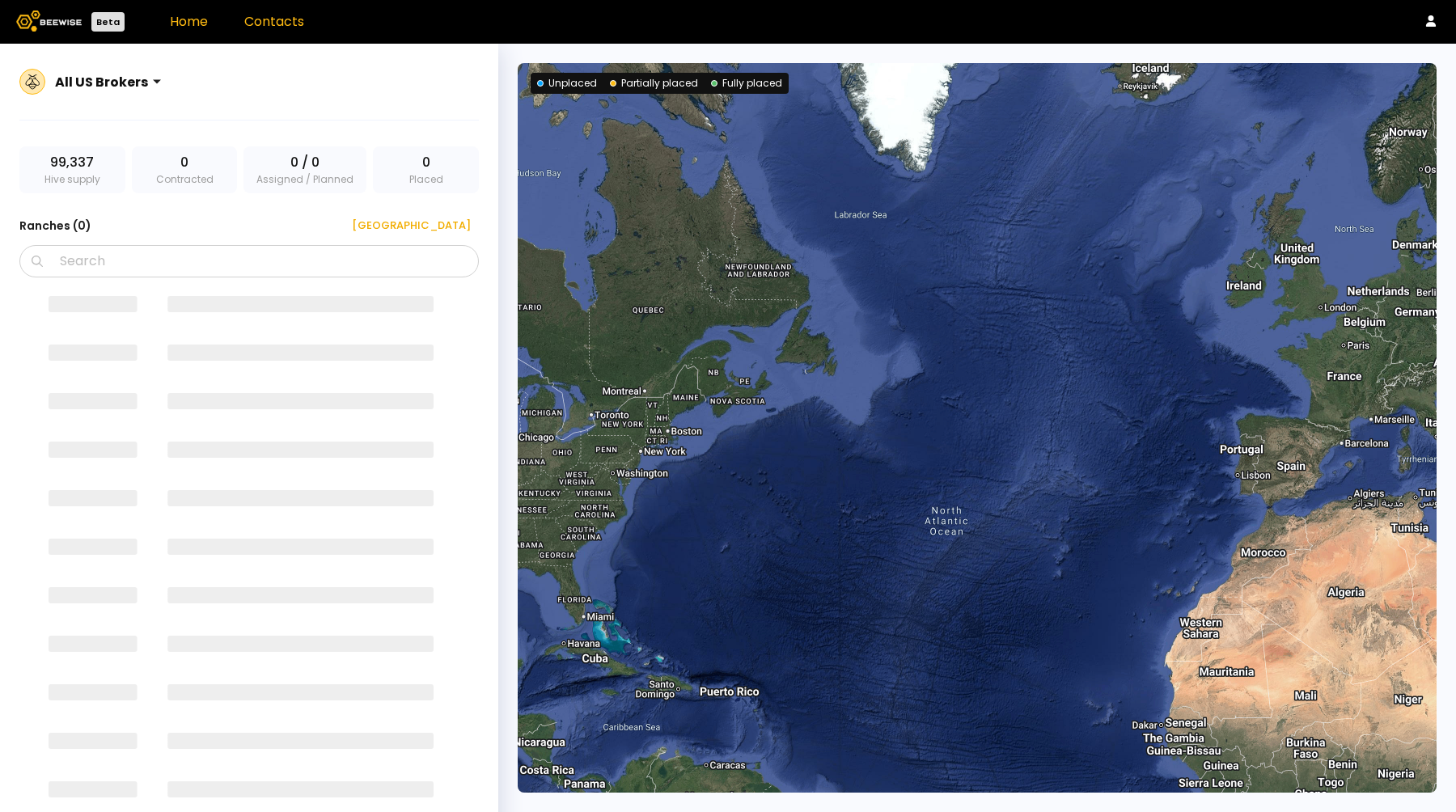
click at [271, 22] on link "Contacts" at bounding box center [274, 22] width 60 height 18
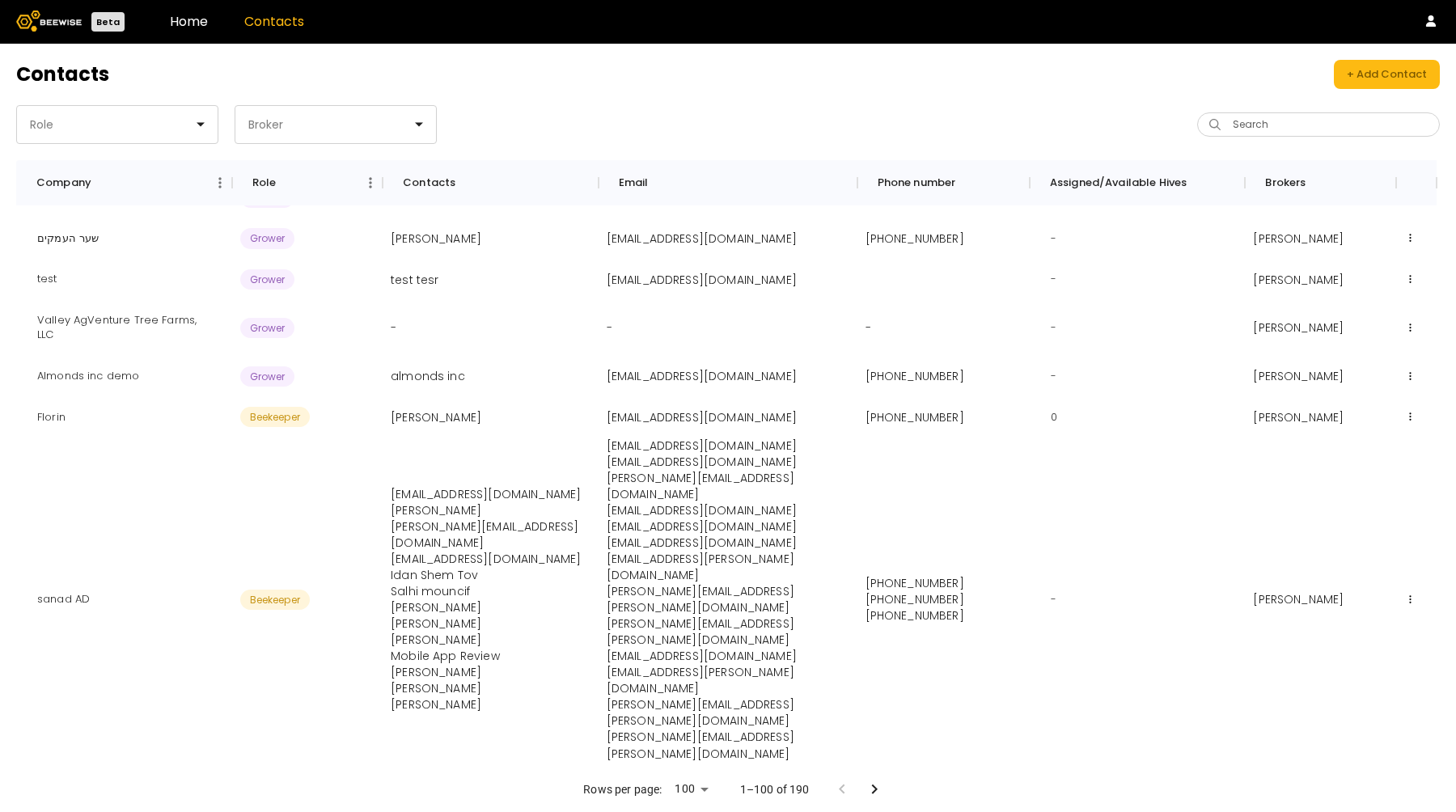
scroll to position [116, 0]
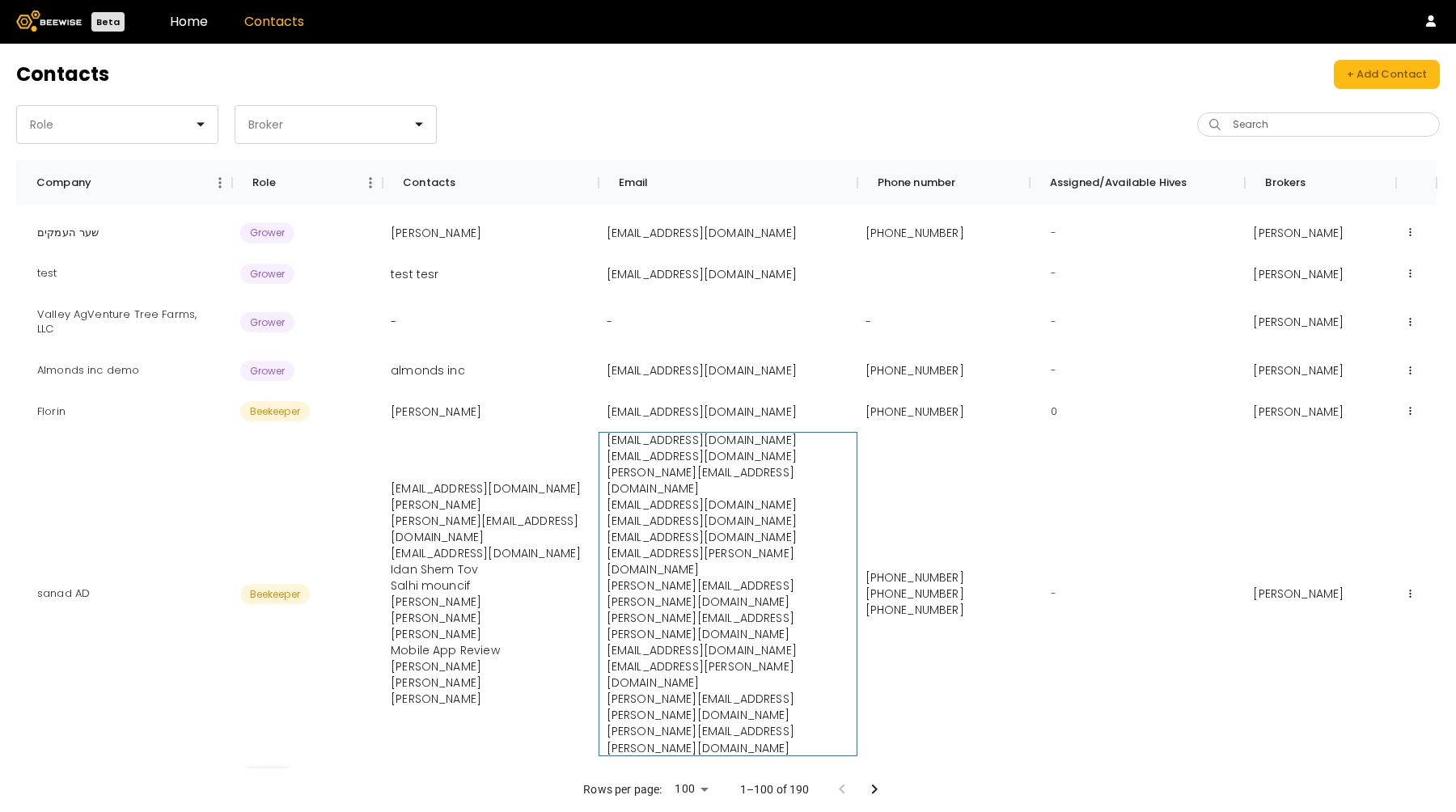
drag, startPoint x: 826, startPoint y: 457, endPoint x: 757, endPoint y: 457, distance: 69.0
click at [757, 457] on div "ido.t@beewise.ag muhammed.thazhethethil@feather.ae Muhammed.thazhethethil@feath…" at bounding box center [728, 593] width 259 height 323
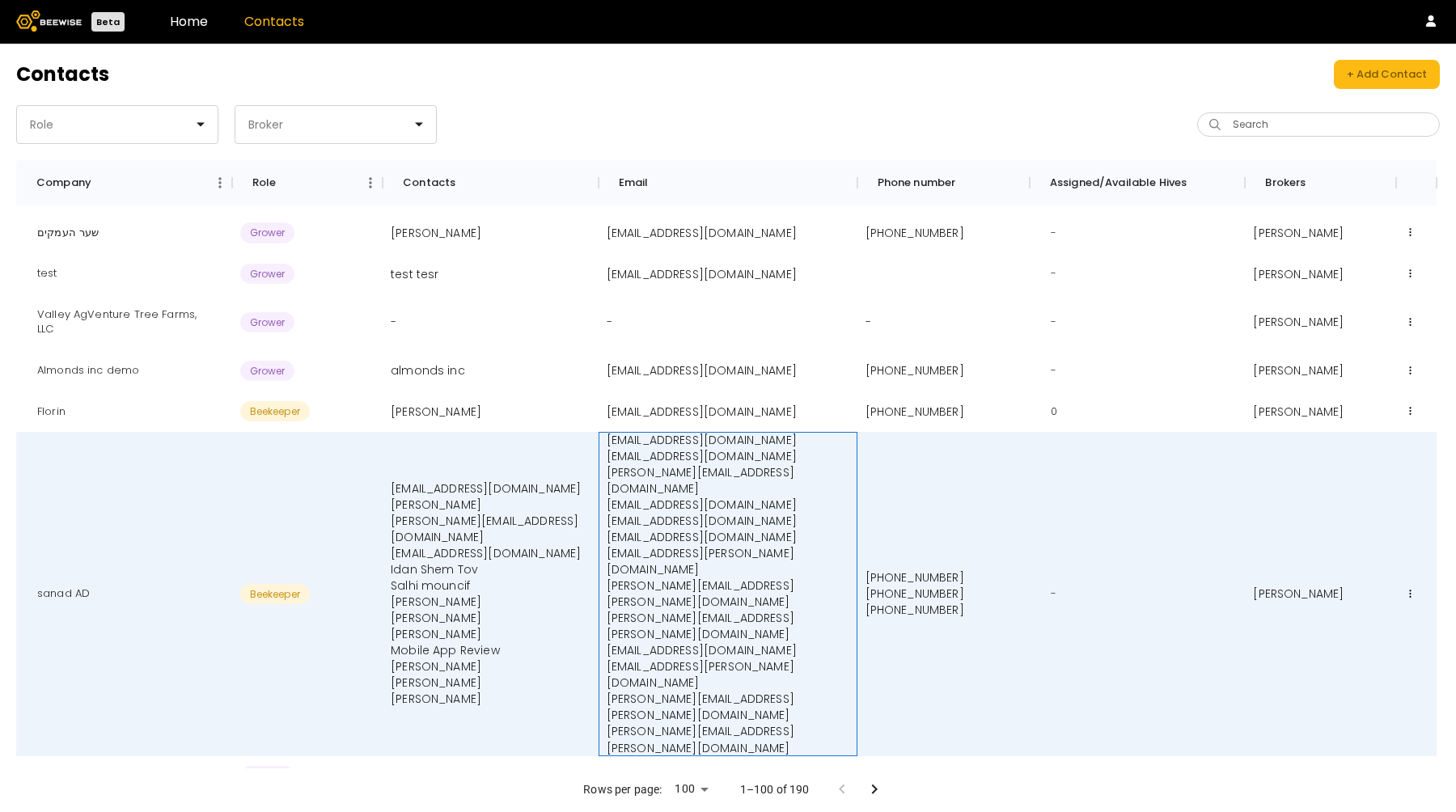
copy p "@feather.ae"
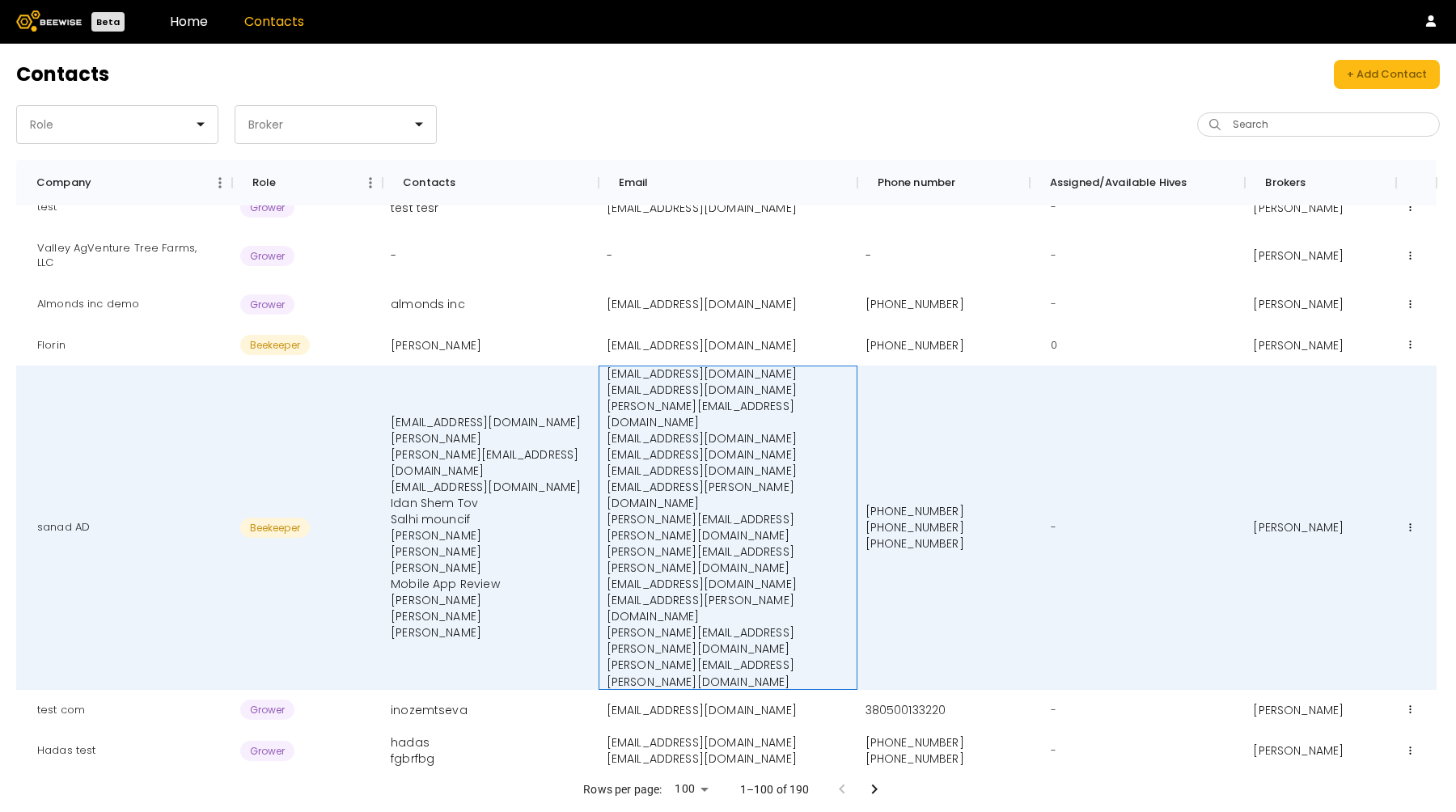
scroll to position [184, 0]
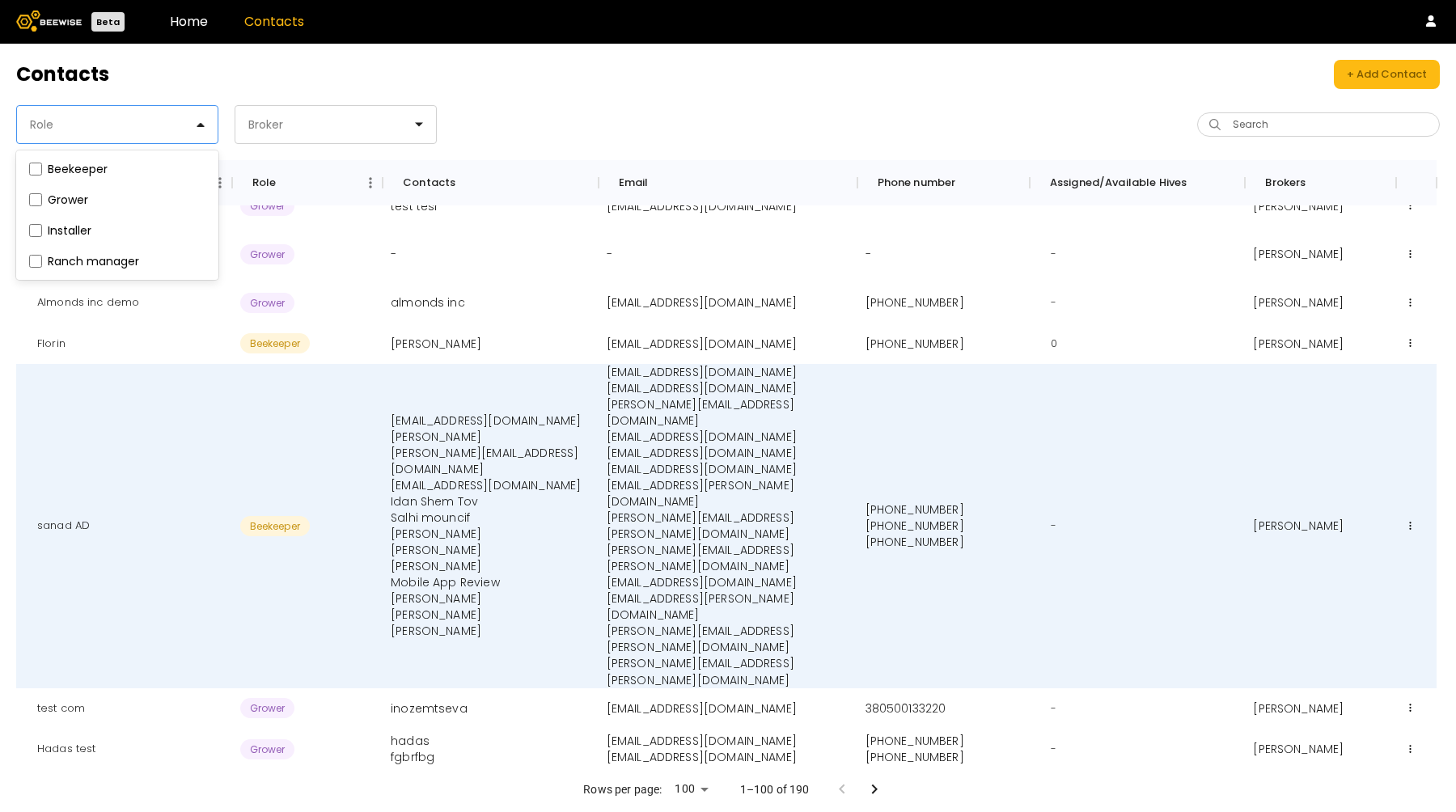
click at [150, 140] on div "Role" at bounding box center [110, 124] width 187 height 37
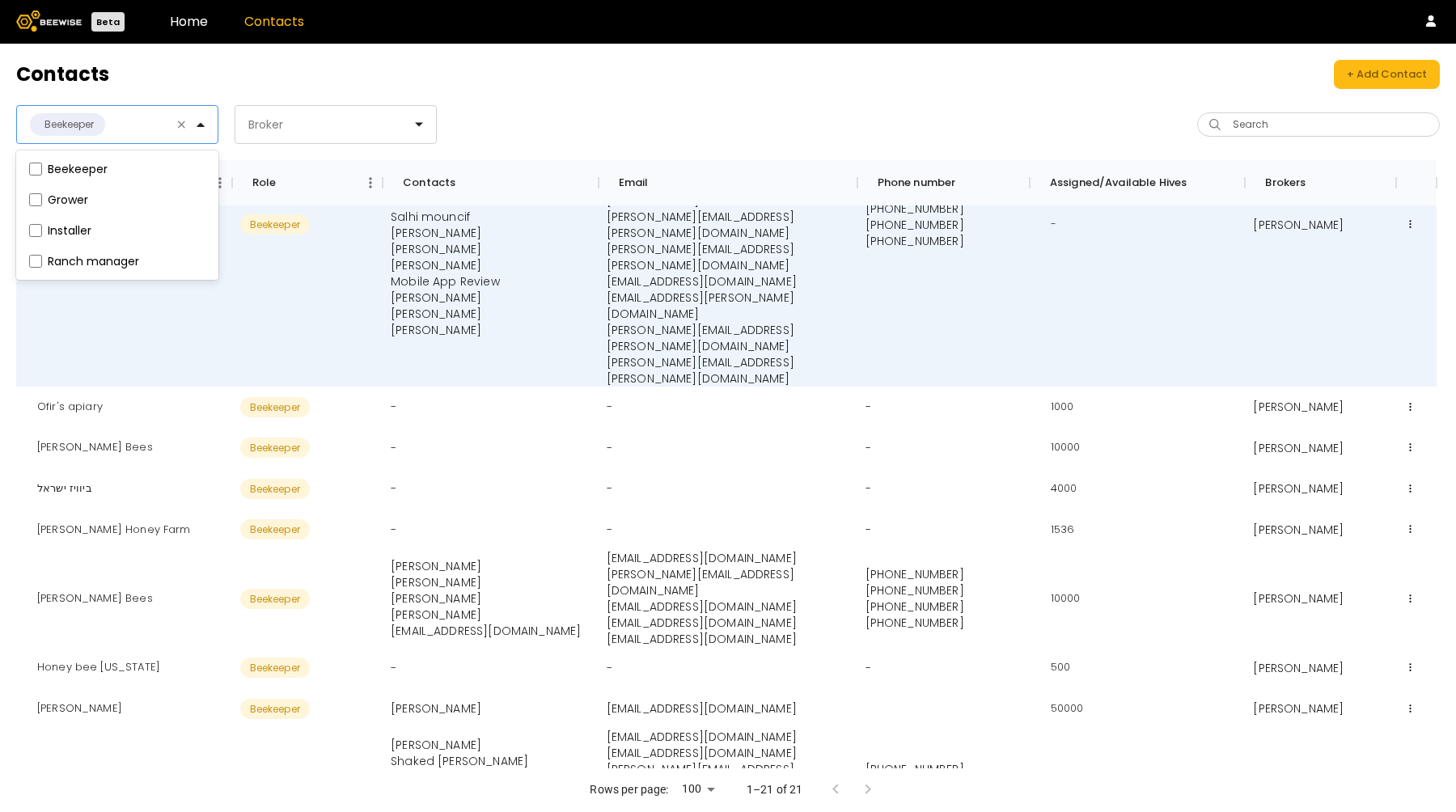
click at [617, 37] on header "Beta Home Contacts" at bounding box center [728, 22] width 1456 height 44
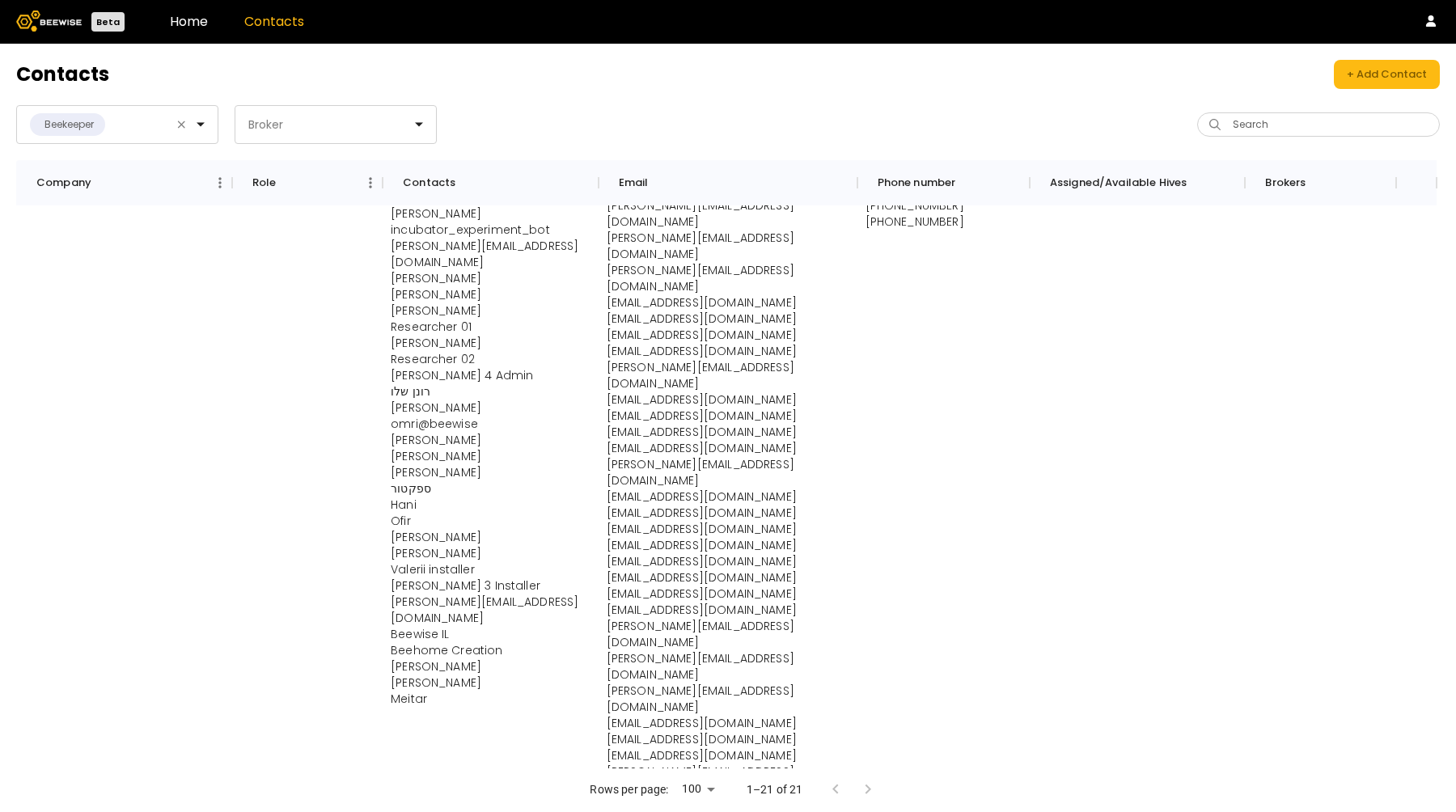
scroll to position [2724, 0]
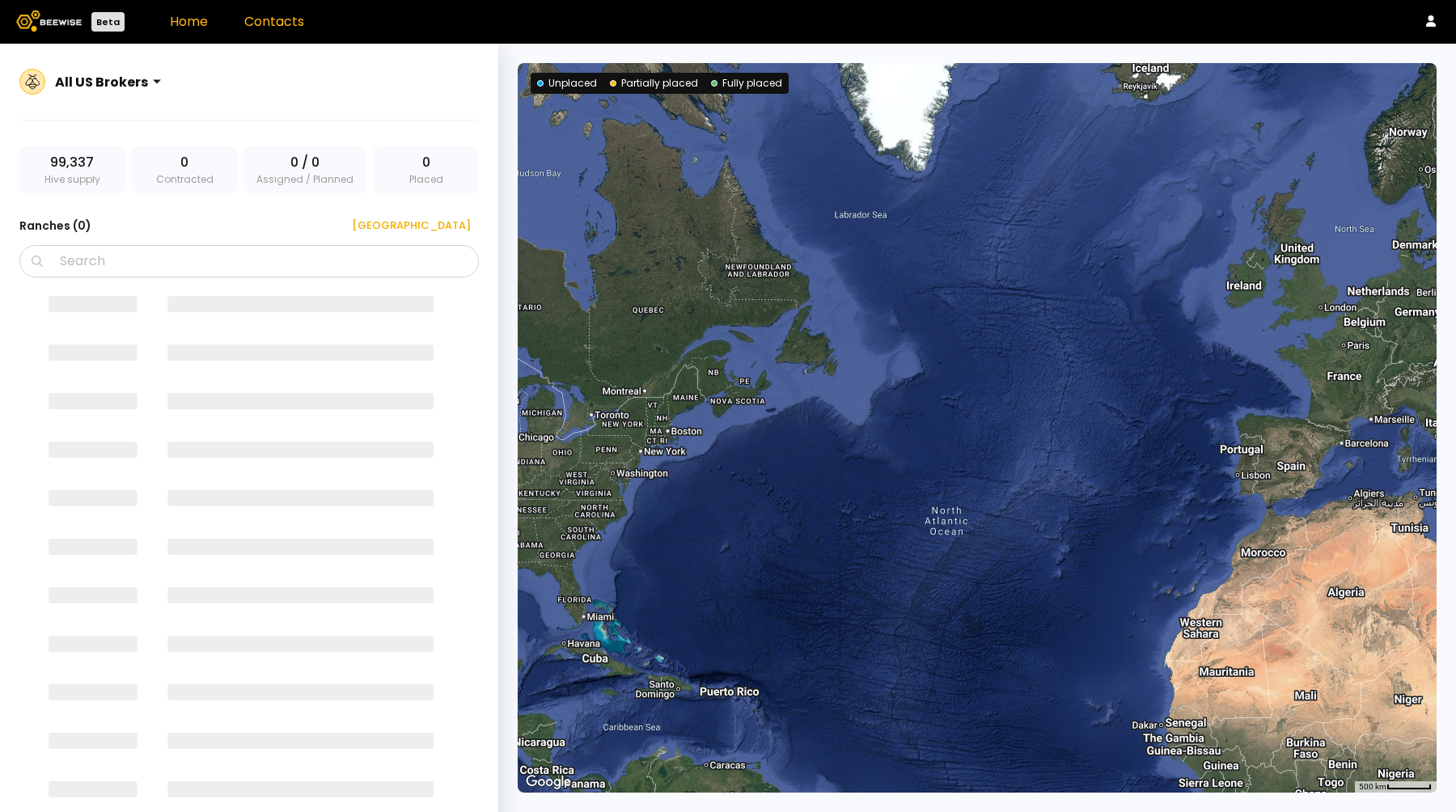
click at [269, 26] on link "Contacts" at bounding box center [274, 22] width 60 height 18
